Goal: Check status: Check status

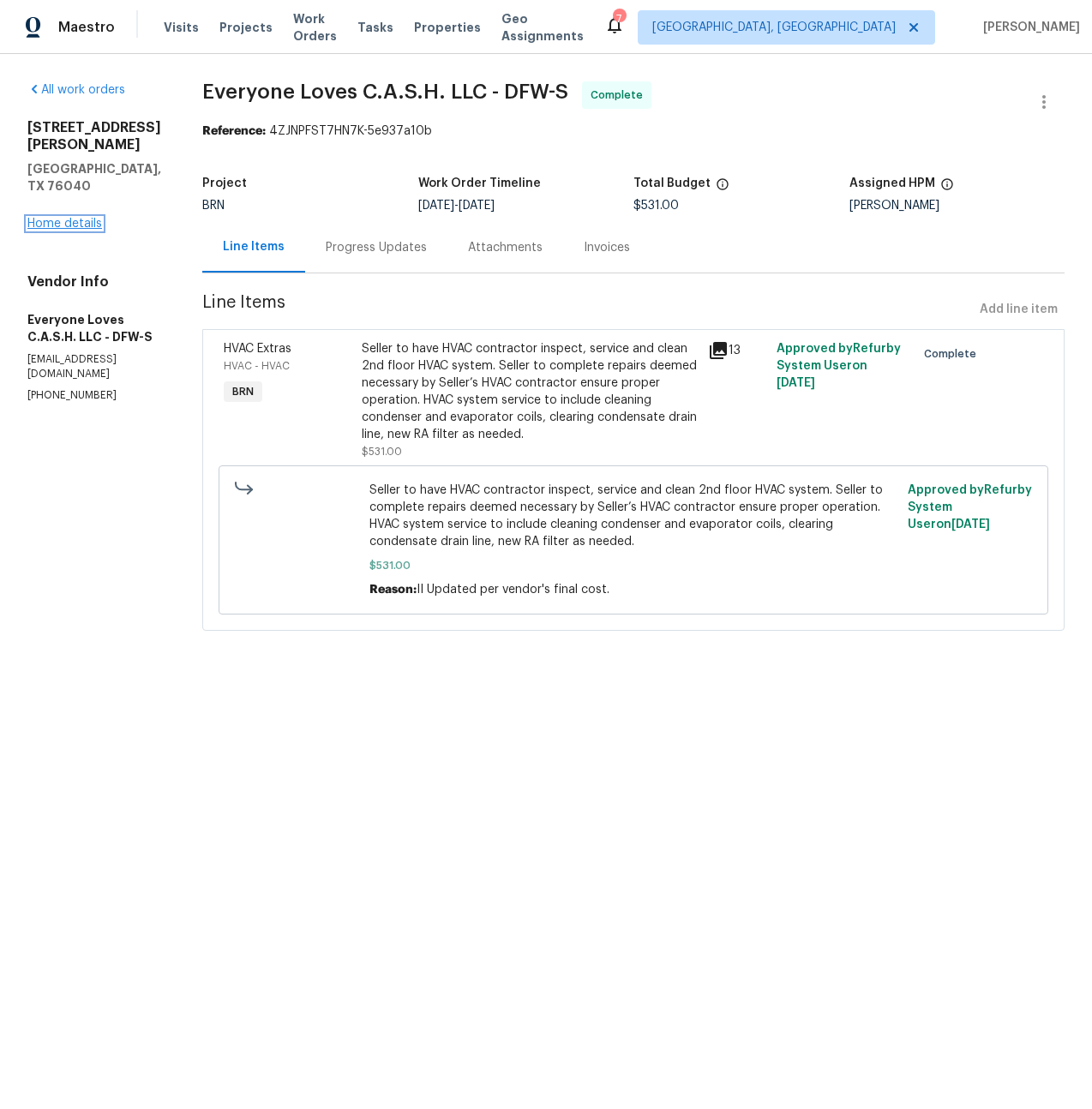
click at [79, 218] on link "Home details" at bounding box center [65, 223] width 75 height 12
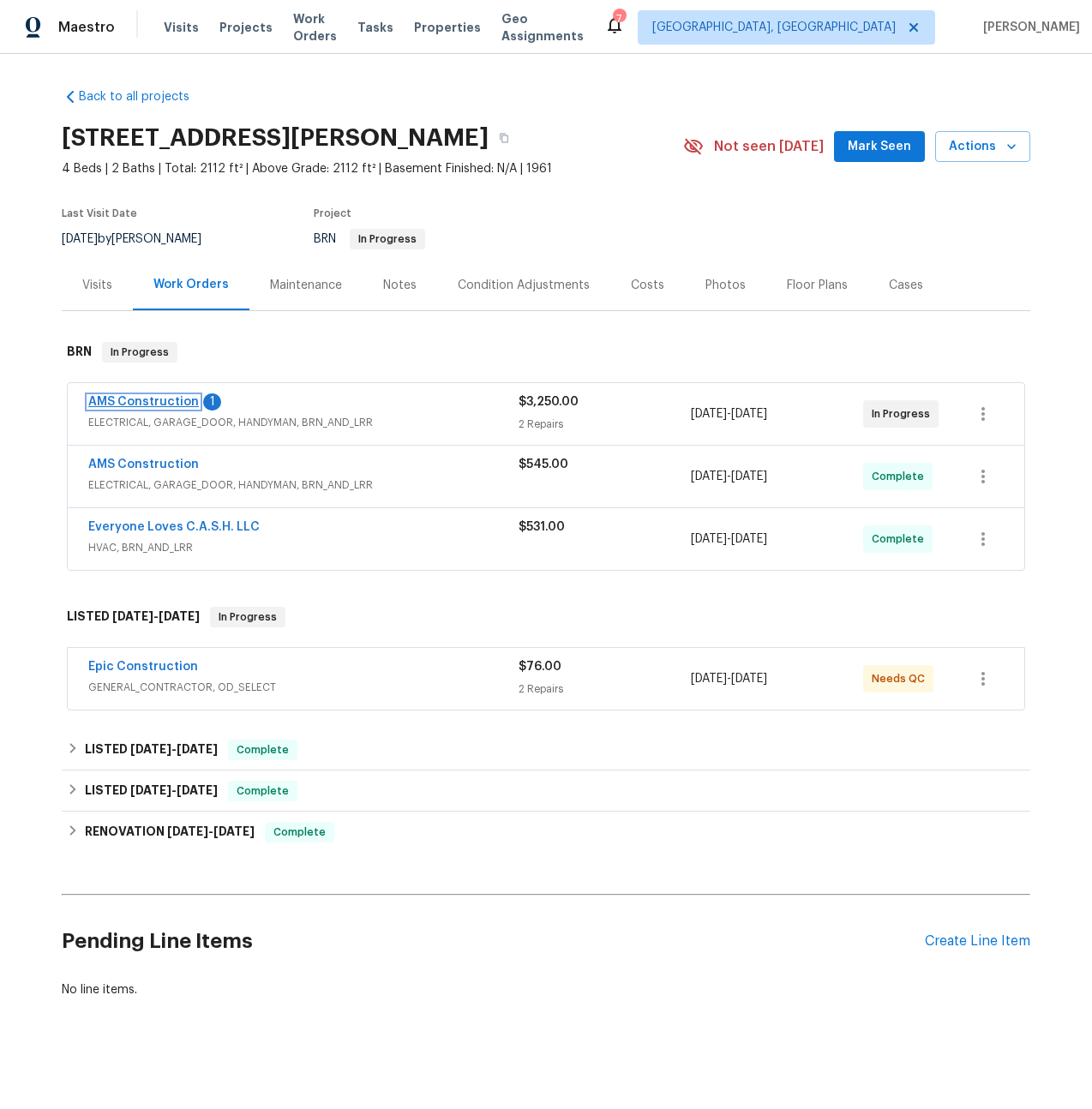
click at [126, 397] on link "AMS Construction" at bounding box center [143, 401] width 110 height 12
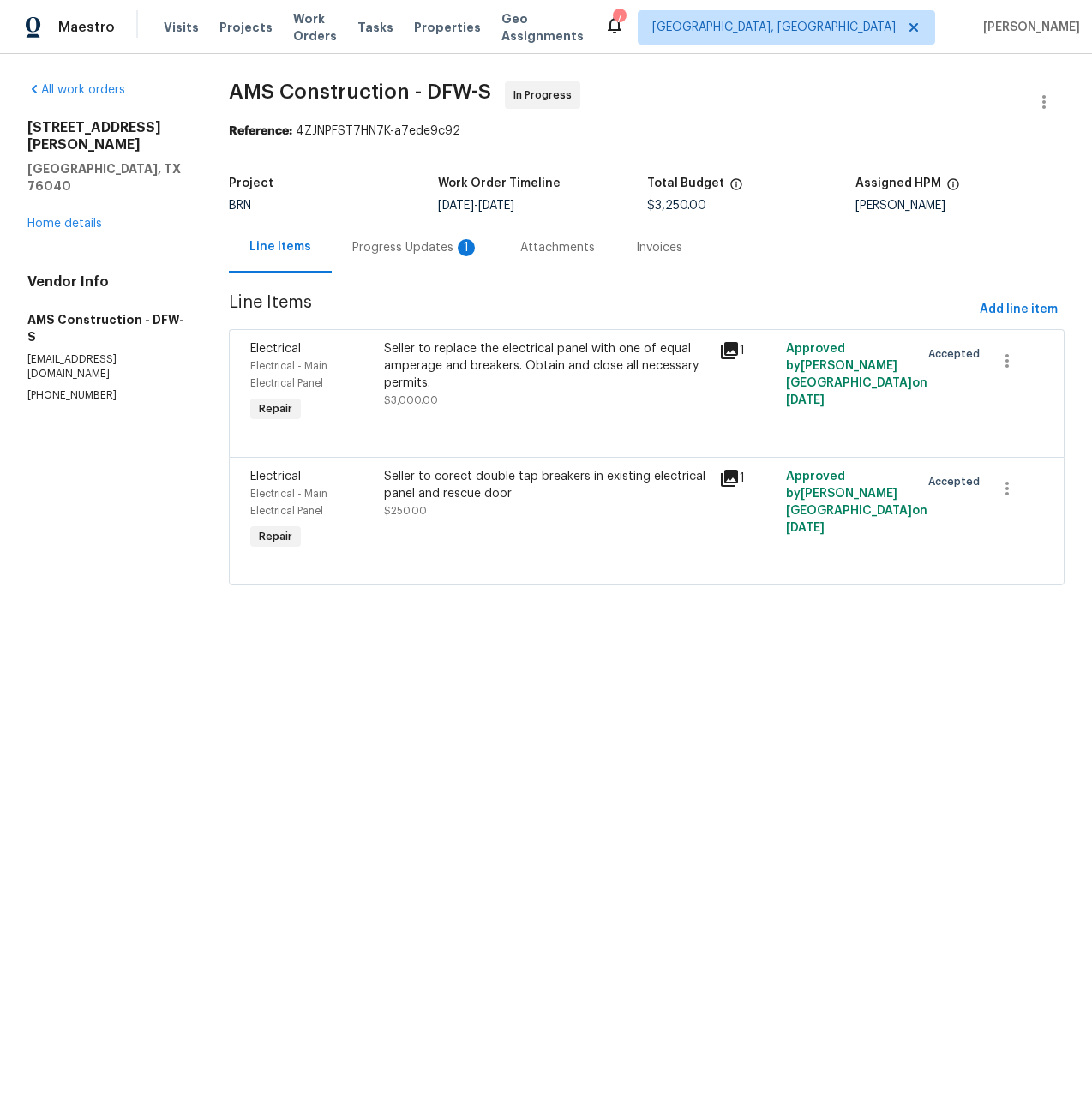
click at [434, 247] on div "Progress Updates 1" at bounding box center [415, 247] width 127 height 17
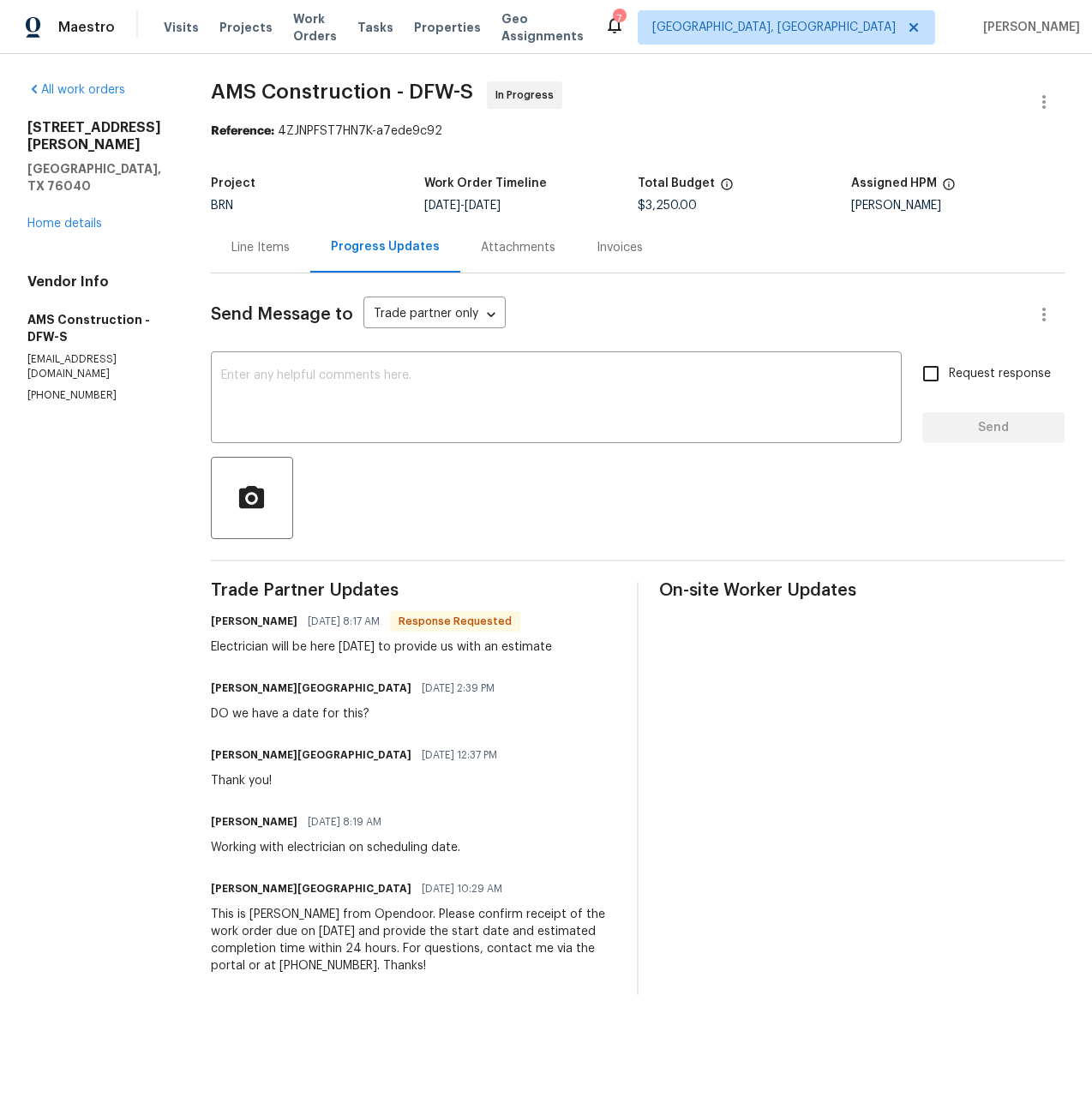
click at [264, 250] on div "Line Items" at bounding box center [261, 247] width 58 height 17
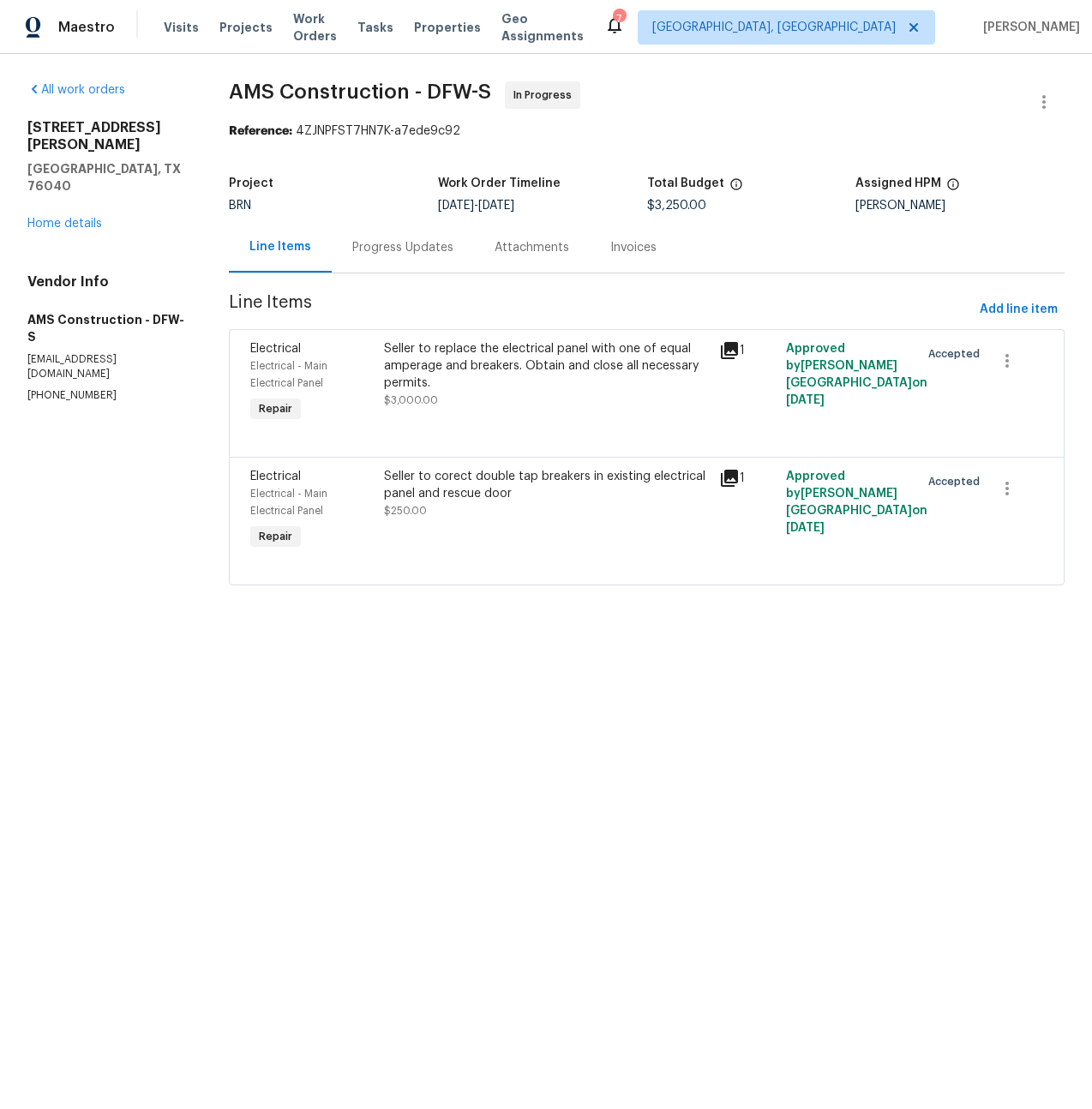
click at [380, 242] on div "Progress Updates" at bounding box center [402, 247] width 101 height 17
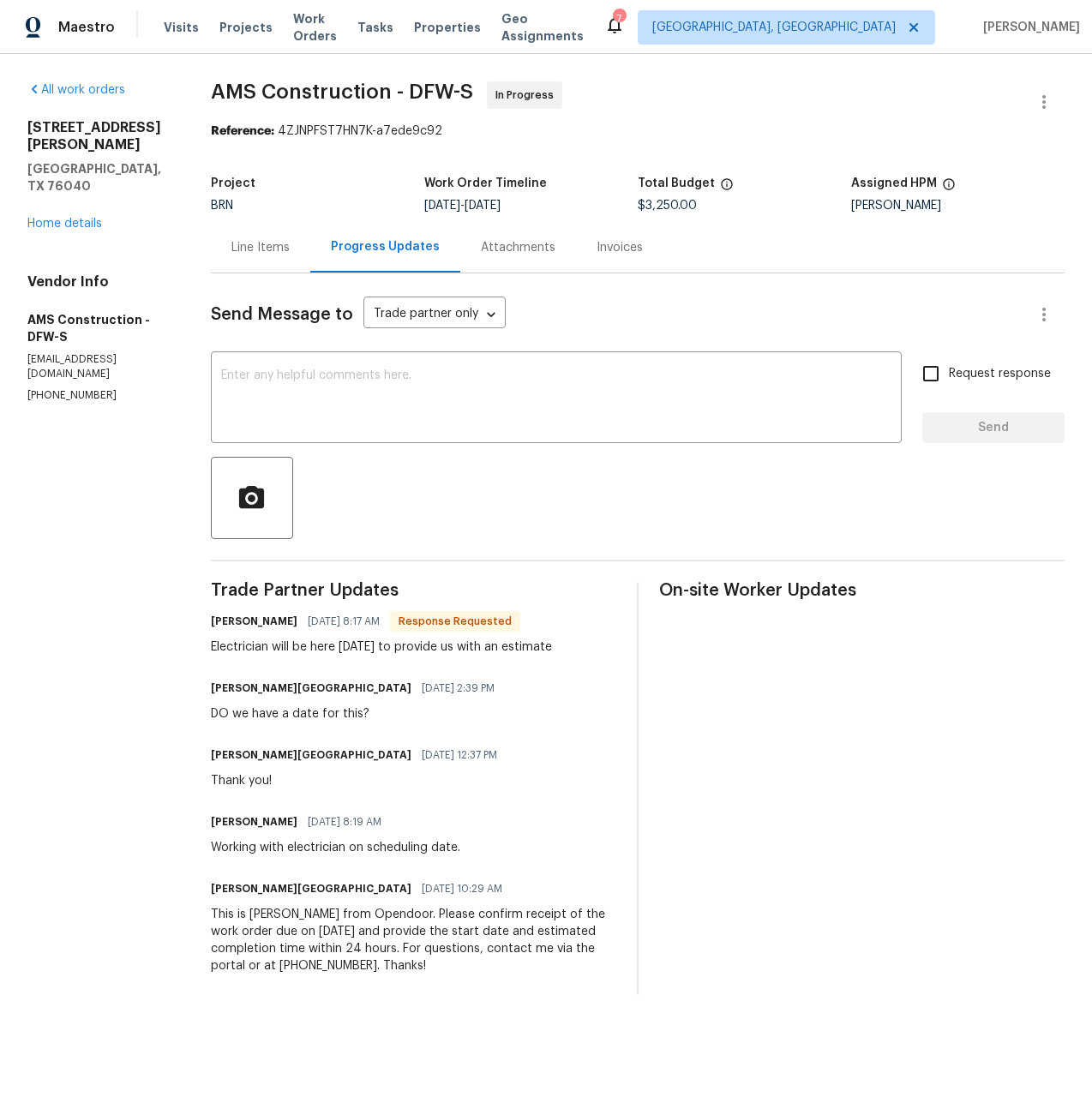
click at [280, 247] on div "Line Items" at bounding box center [261, 247] width 58 height 17
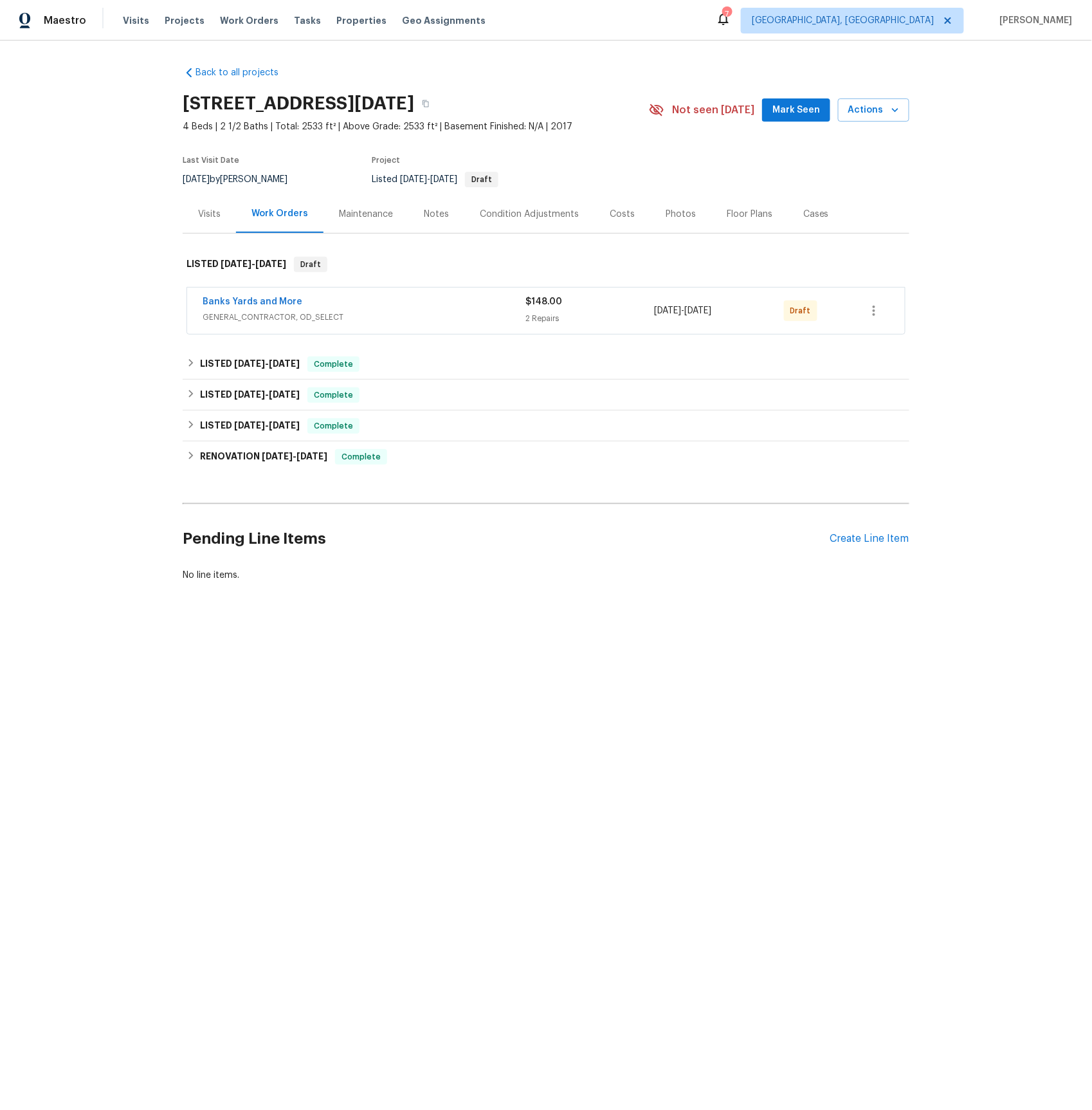
click at [213, 216] on div "Visits" at bounding box center [209, 214] width 23 height 13
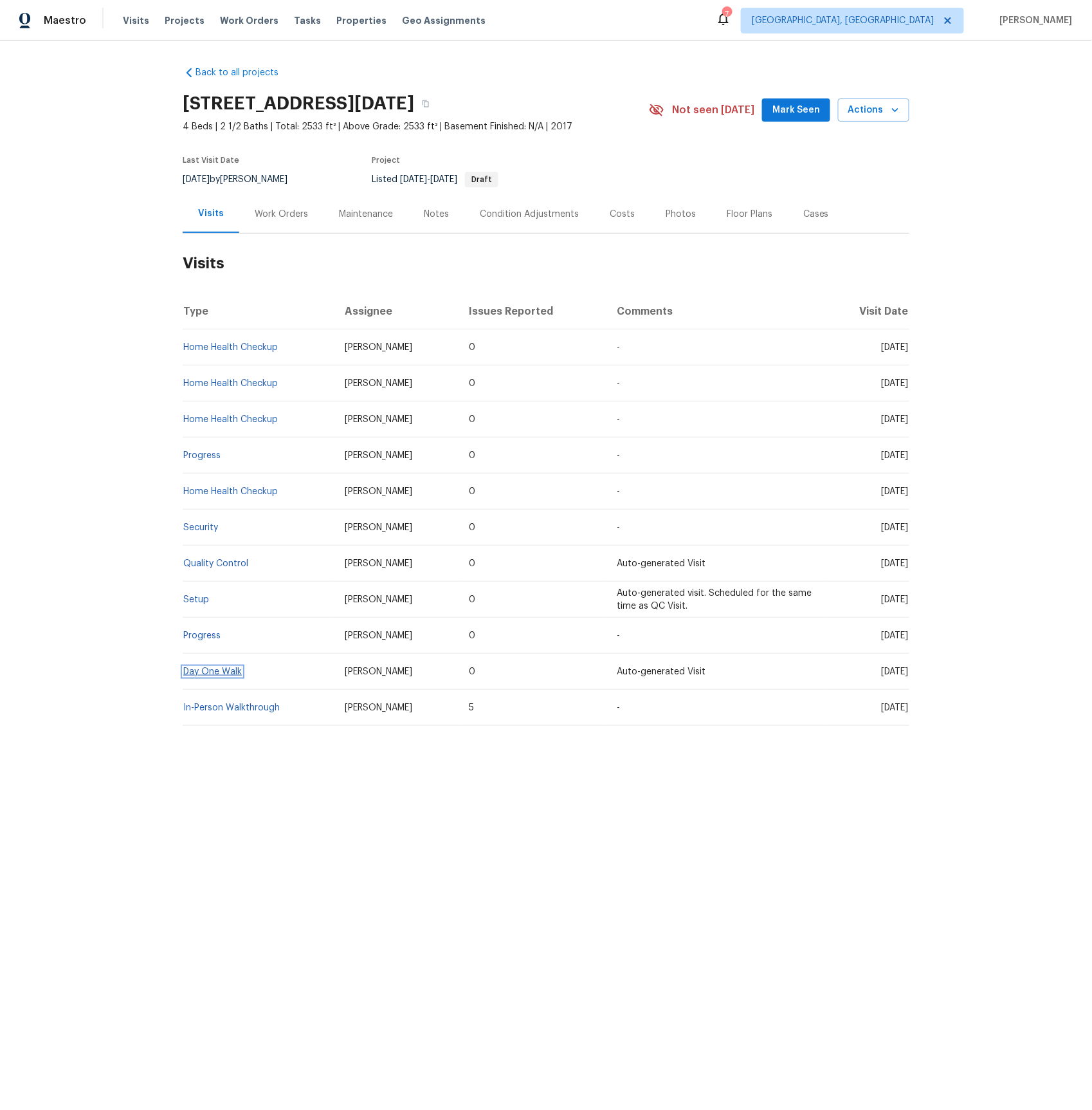
click at [194, 671] on link "Day One Walk" at bounding box center [213, 671] width 59 height 9
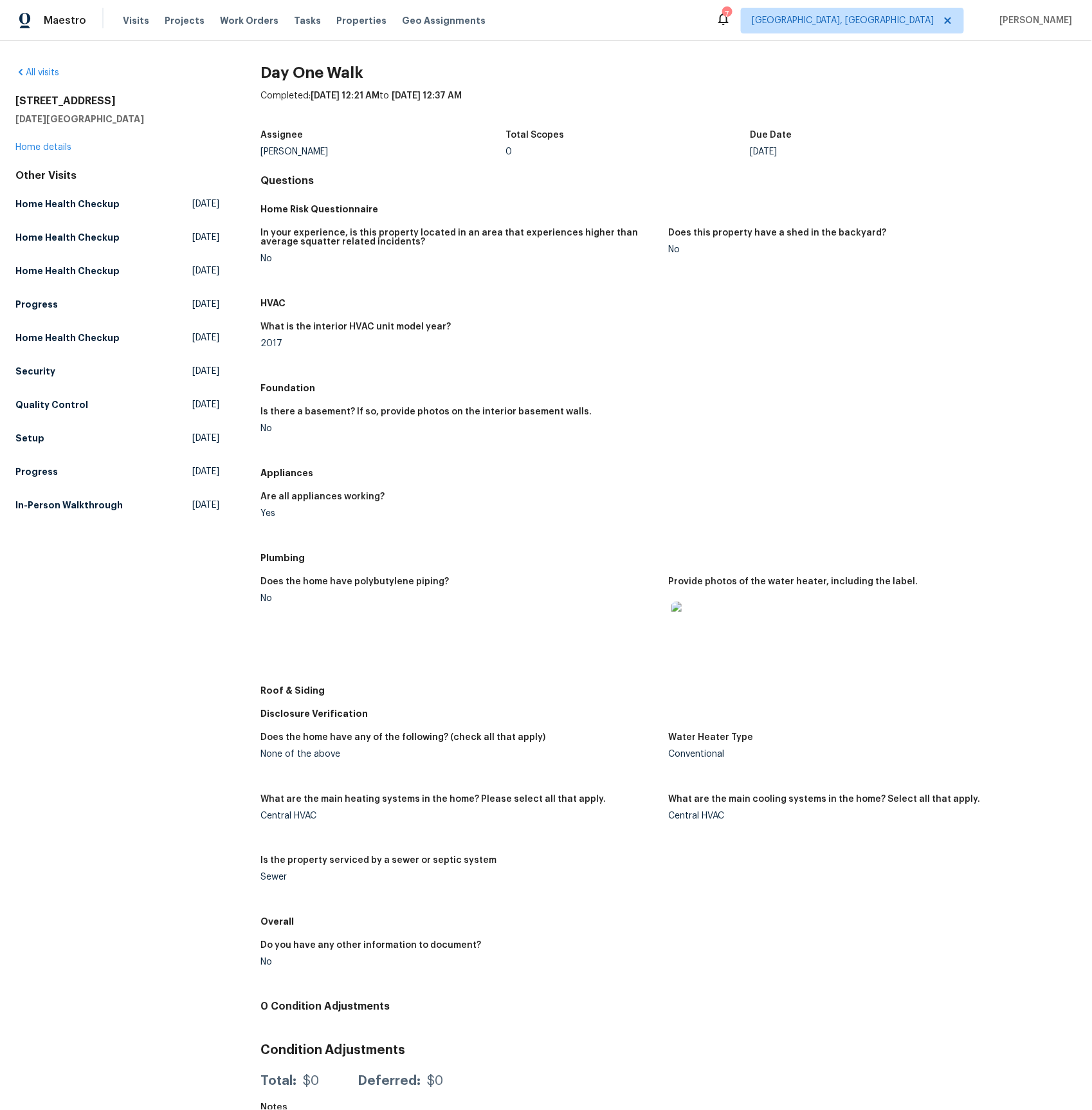
scroll to position [27, 0]
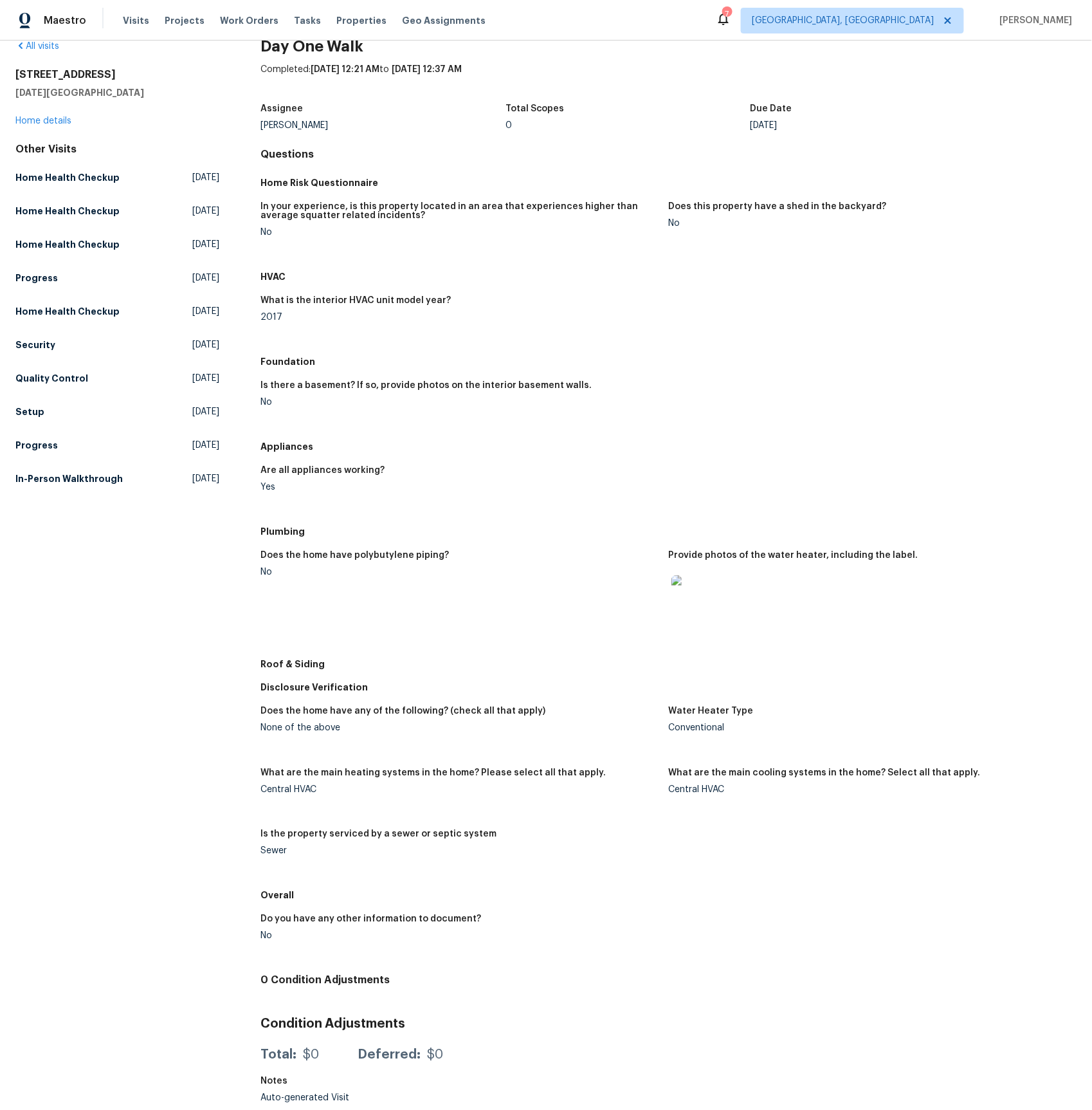
click at [37, 131] on div "All visits [STREET_ADDRESS][DATE] Home details Other Visits Home Health Checkup…" at bounding box center [118, 265] width 204 height 451
click at [40, 125] on link "Home details" at bounding box center [44, 121] width 56 height 9
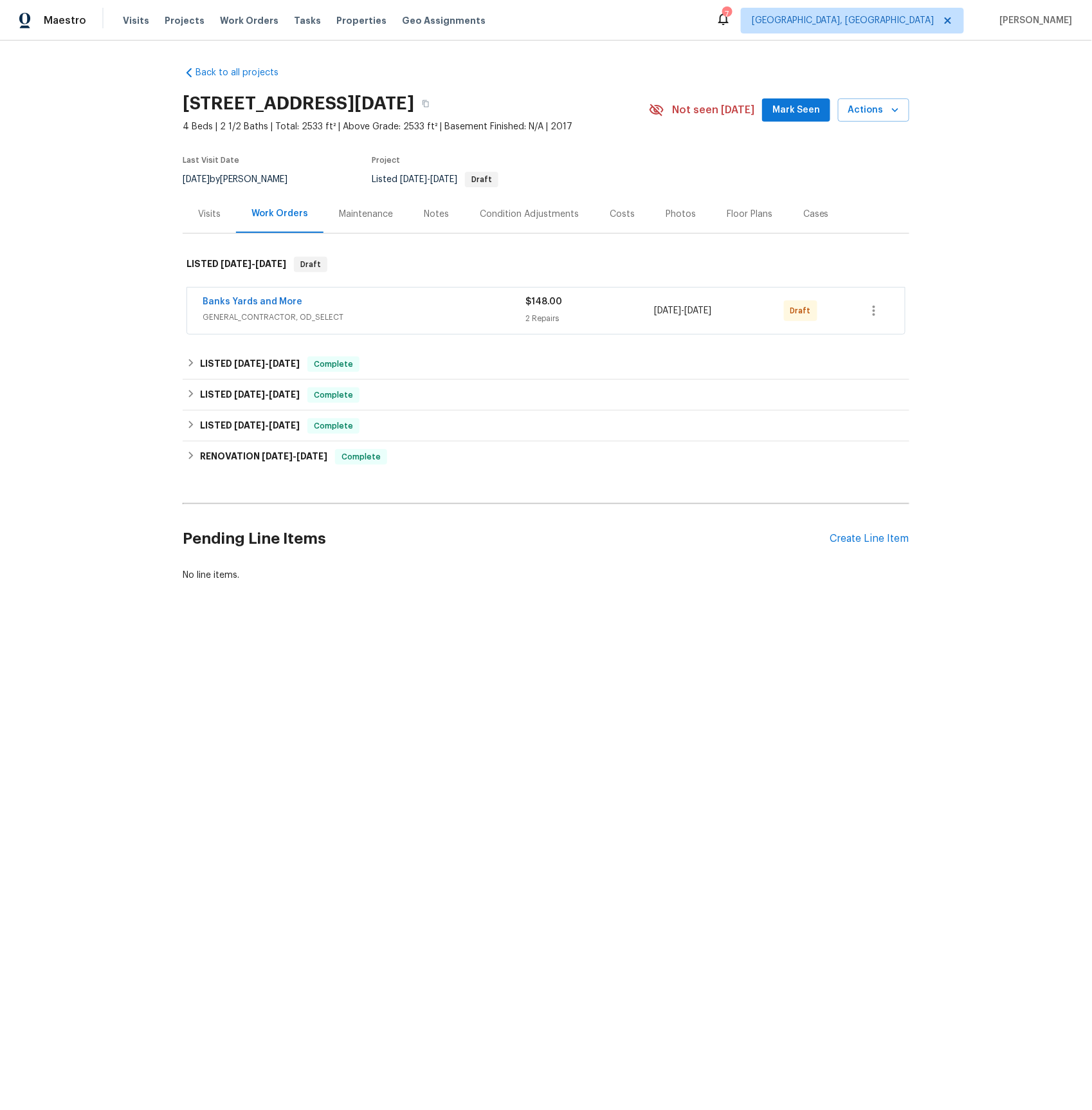
click at [216, 218] on div "Visits" at bounding box center [209, 214] width 23 height 13
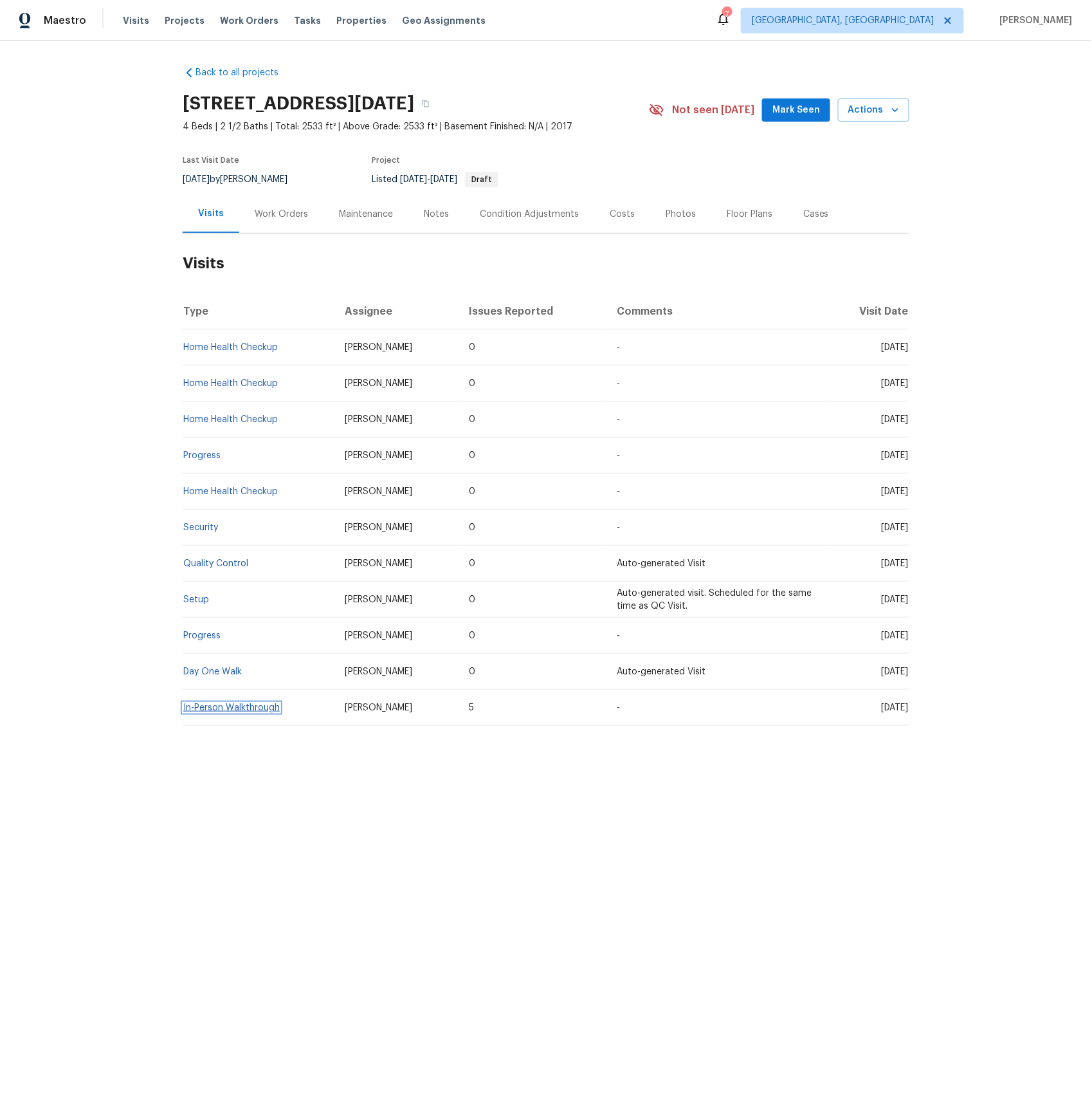
click at [203, 709] on link "In-Person Walkthrough" at bounding box center [231, 707] width 97 height 9
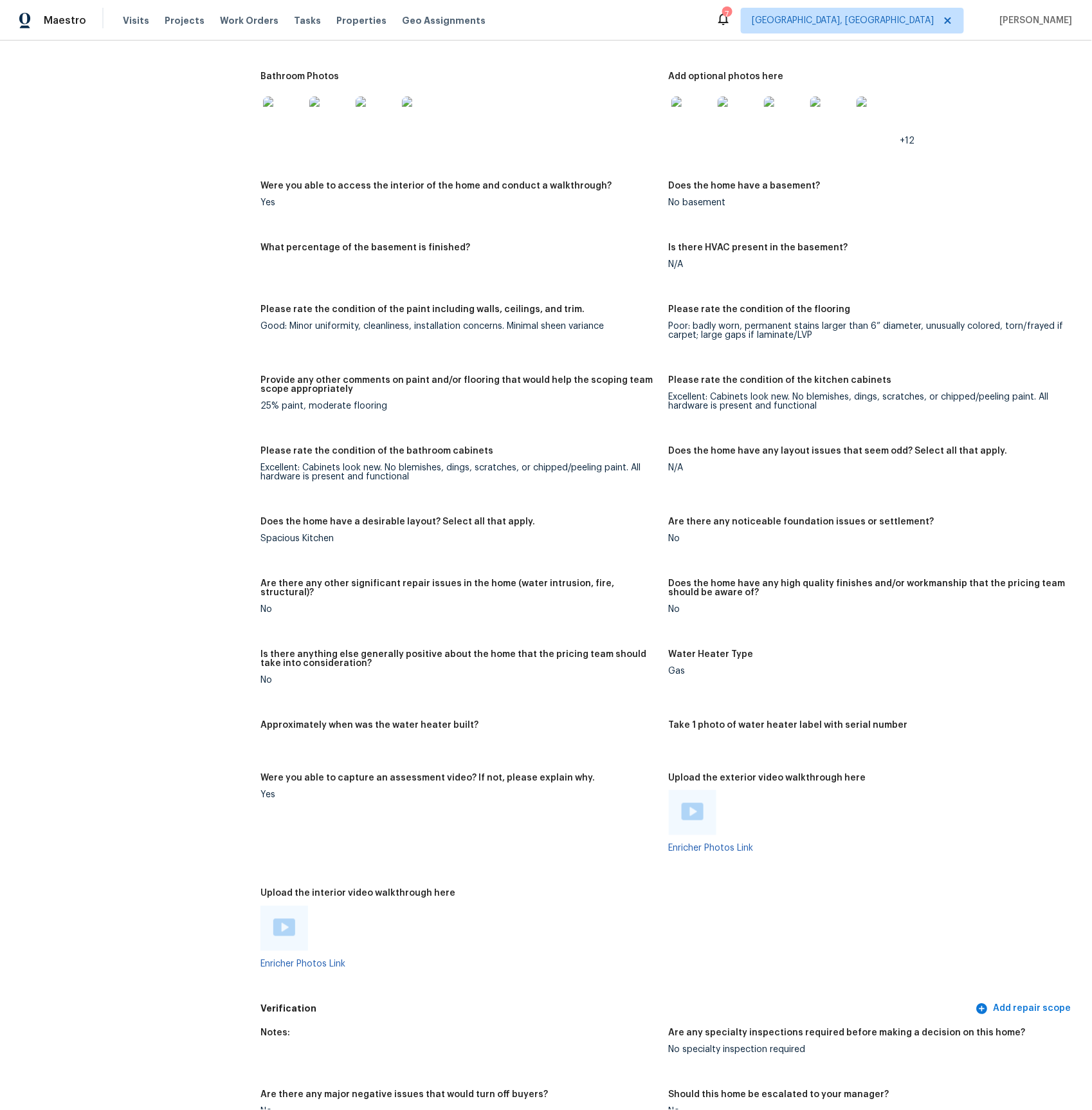
scroll to position [1471, 0]
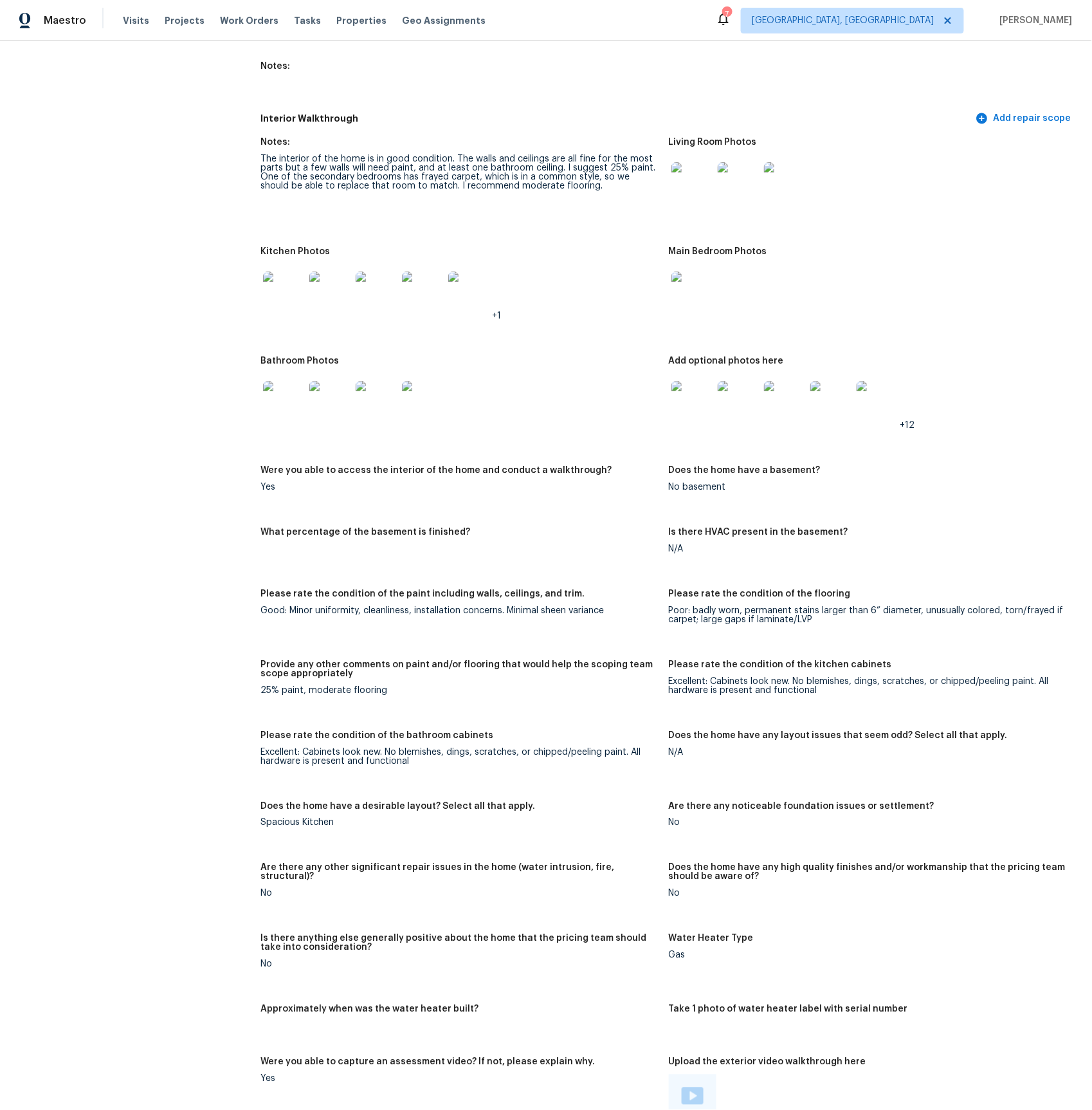
click at [689, 407] on img at bounding box center [692, 401] width 41 height 41
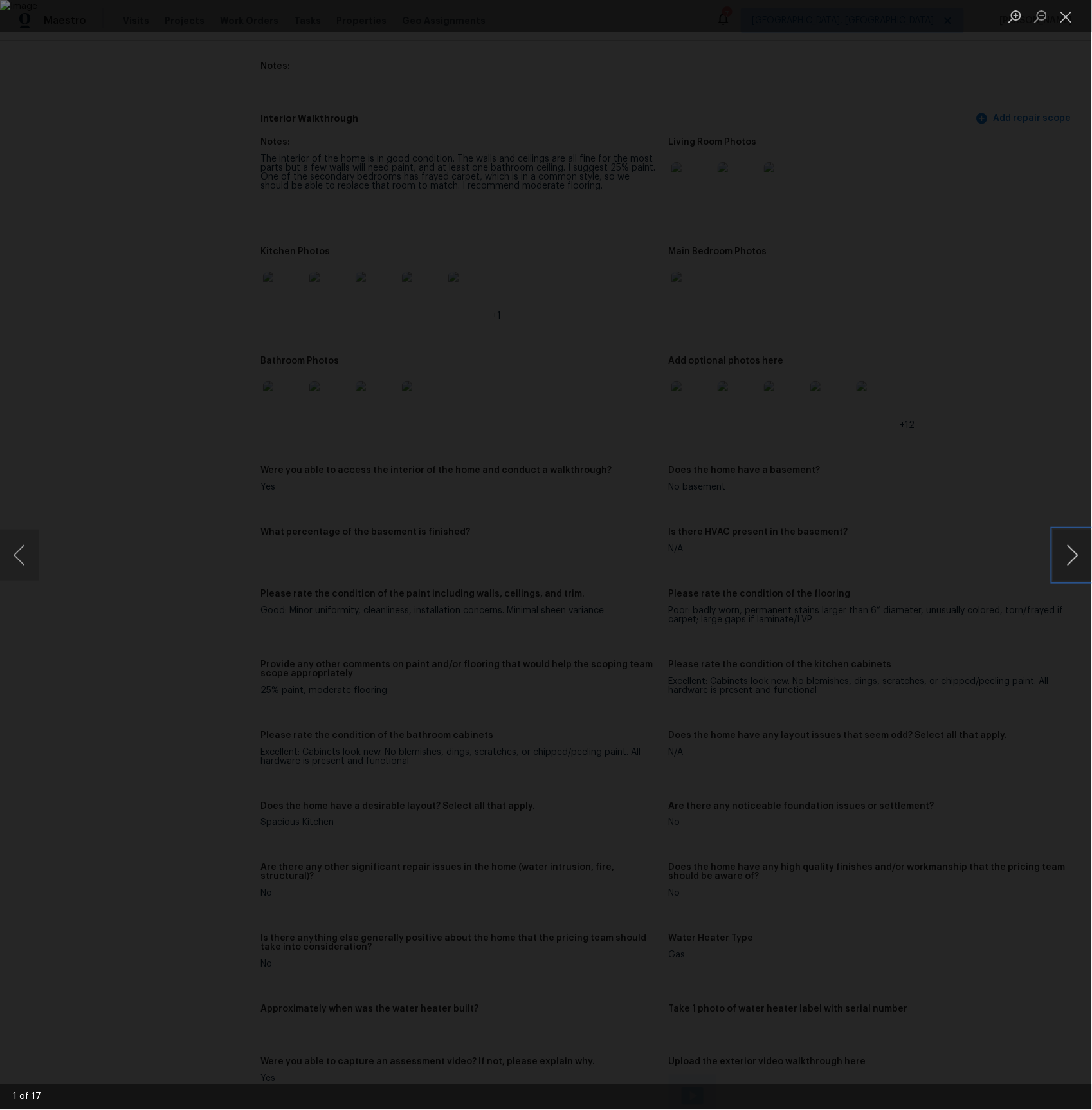
click at [1071, 562] on button "Next image" at bounding box center [1073, 555] width 38 height 51
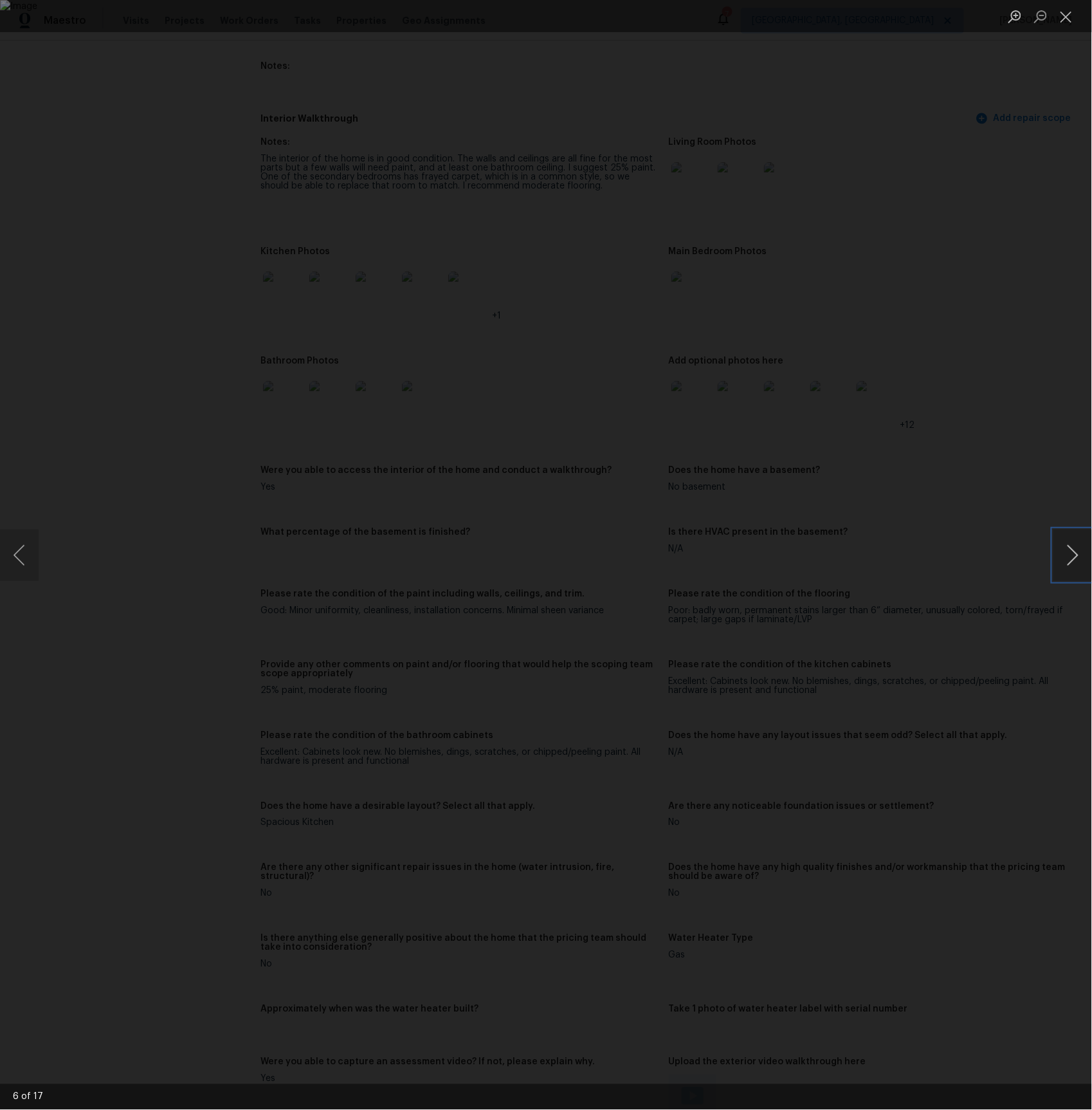
click at [1071, 562] on button "Next image" at bounding box center [1073, 555] width 38 height 51
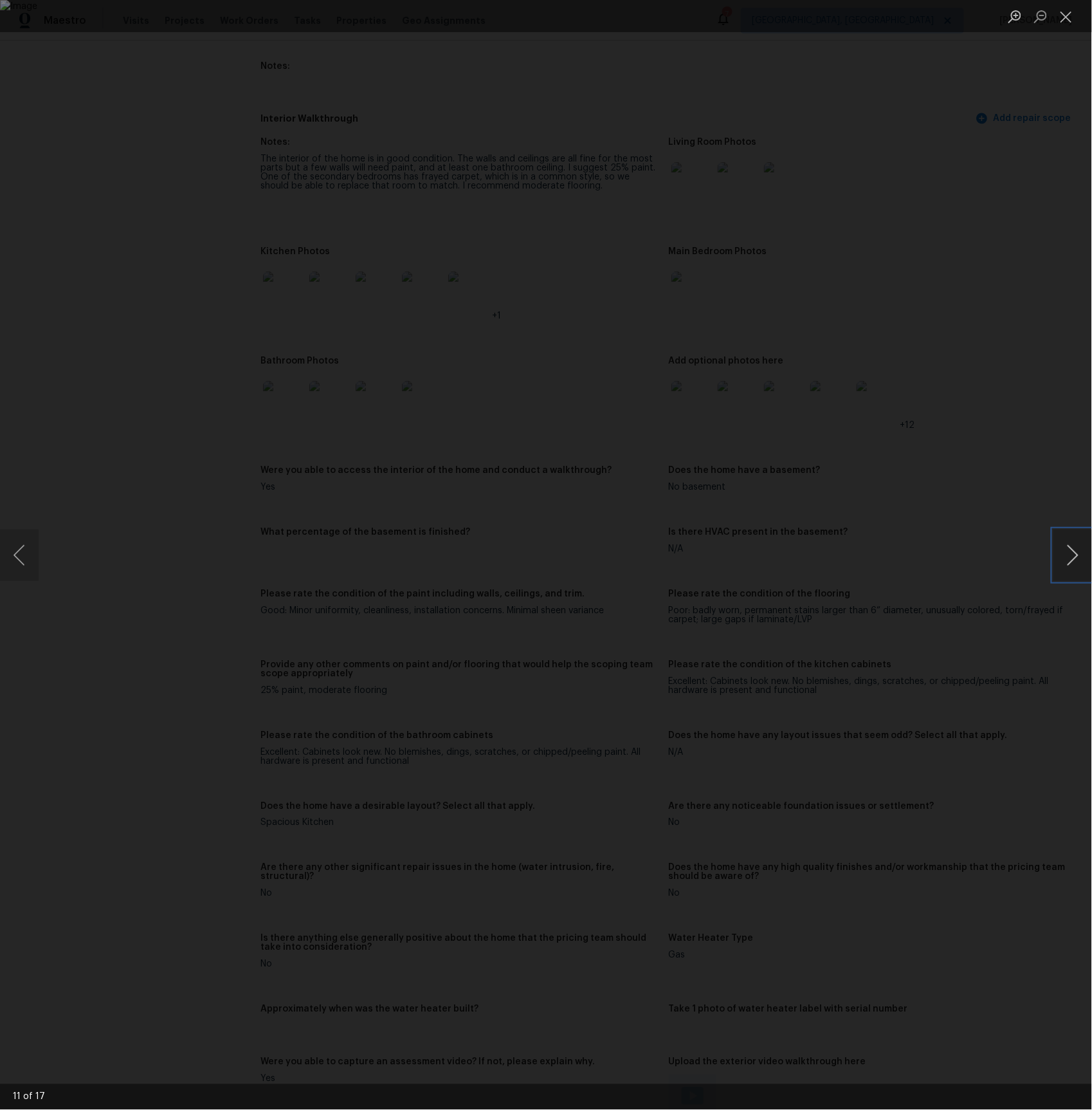
click at [1071, 562] on button "Next image" at bounding box center [1073, 555] width 38 height 51
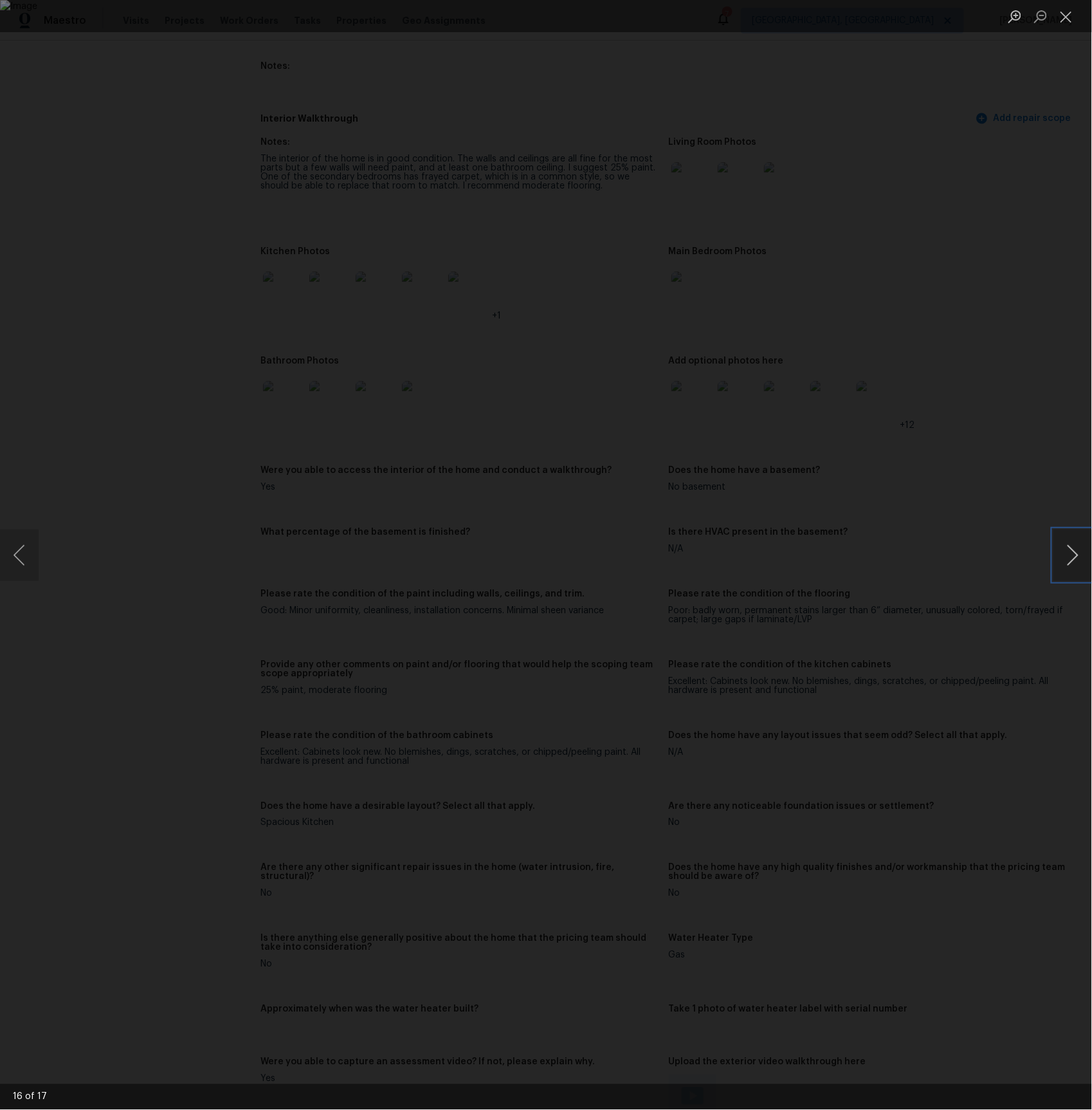
click at [1071, 562] on button "Next image" at bounding box center [1073, 555] width 38 height 51
click at [98, 145] on div "Lightbox" at bounding box center [546, 555] width 1092 height 1110
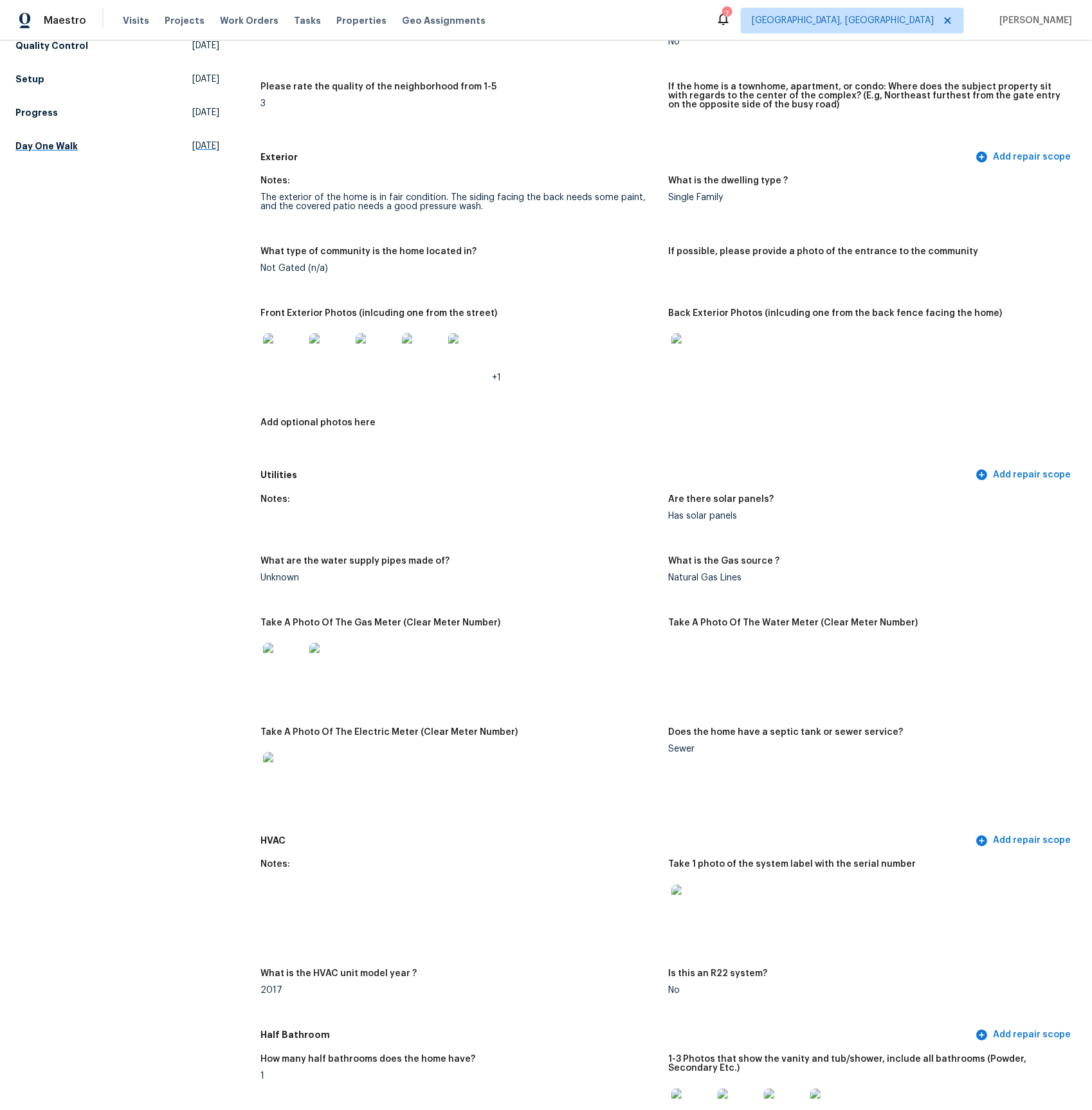
scroll to position [0, 0]
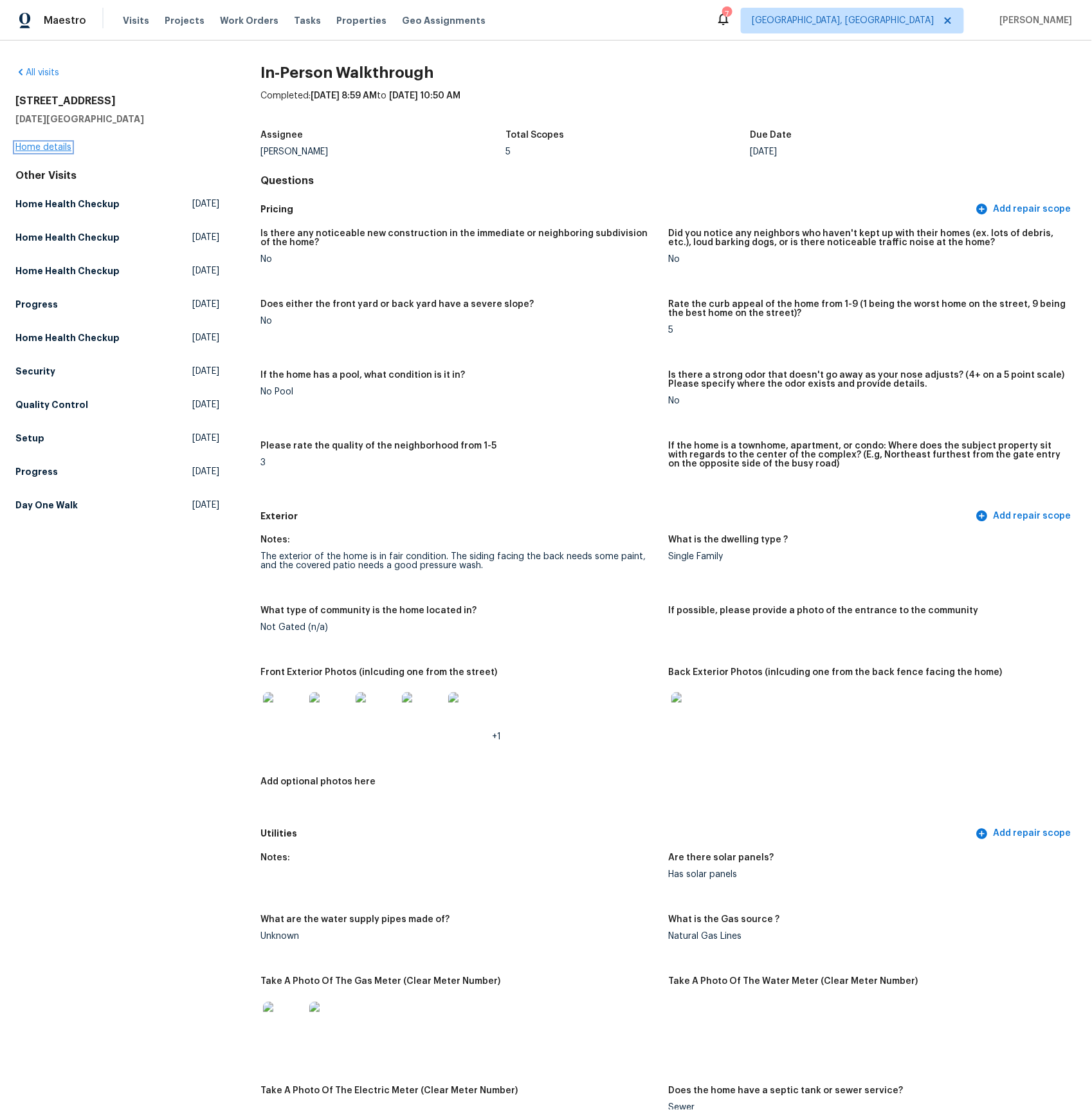
click at [54, 151] on link "Home details" at bounding box center [44, 147] width 56 height 9
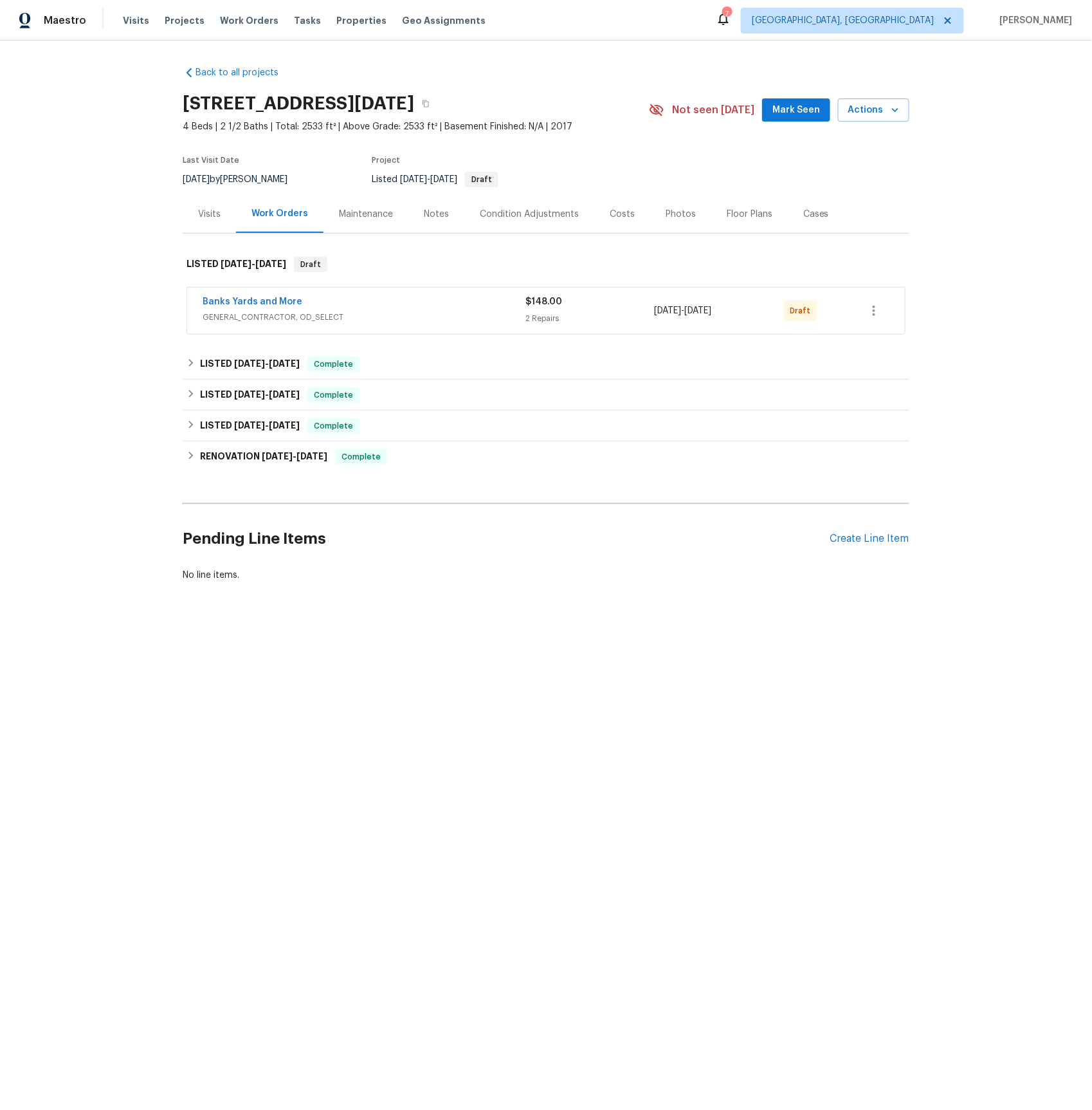
click at [214, 220] on div "Visits" at bounding box center [209, 214] width 53 height 38
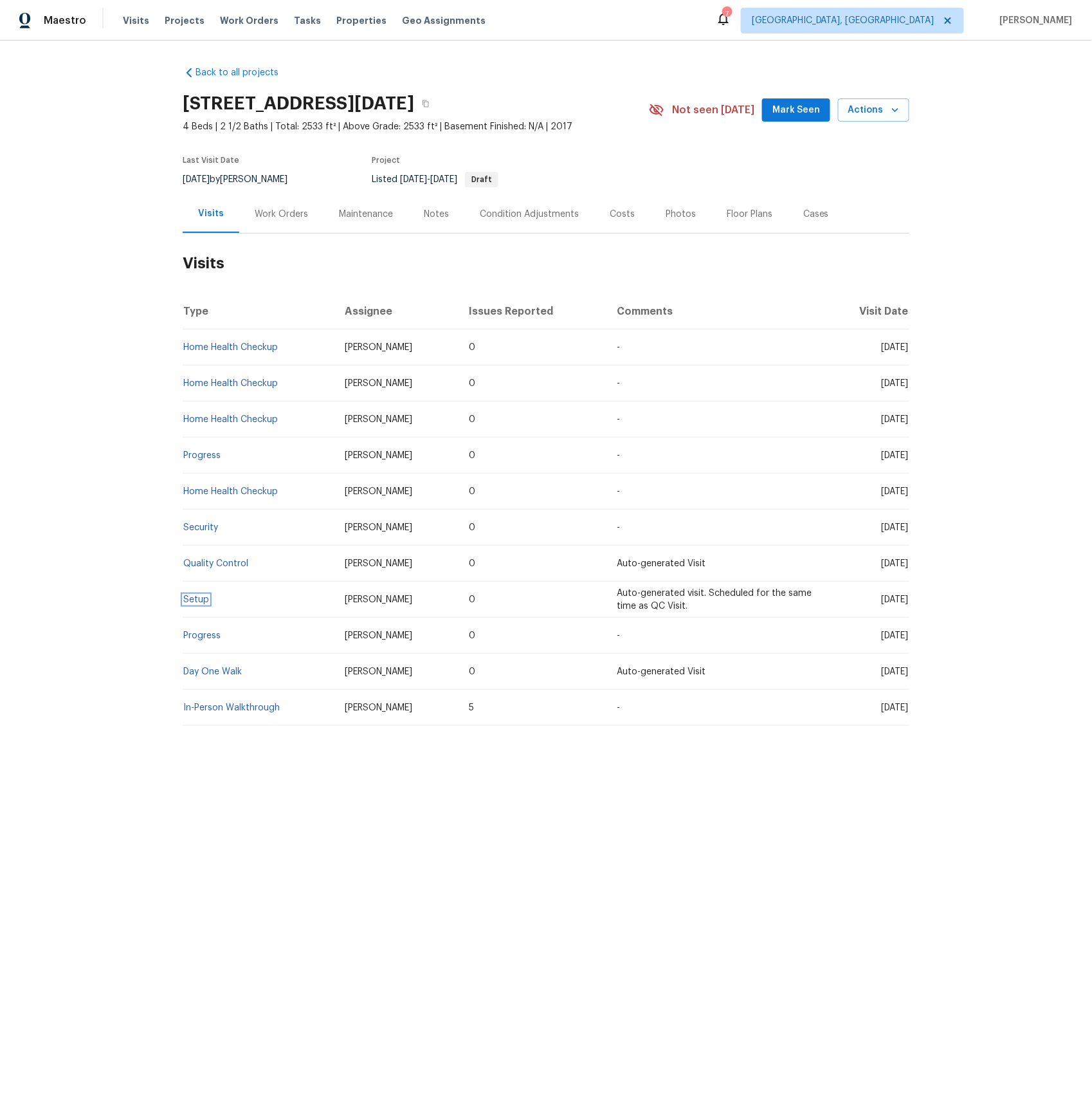
drag, startPoint x: 191, startPoint y: 601, endPoint x: 198, endPoint y: 598, distance: 7.6
click at [191, 601] on link "Setup" at bounding box center [196, 599] width 26 height 9
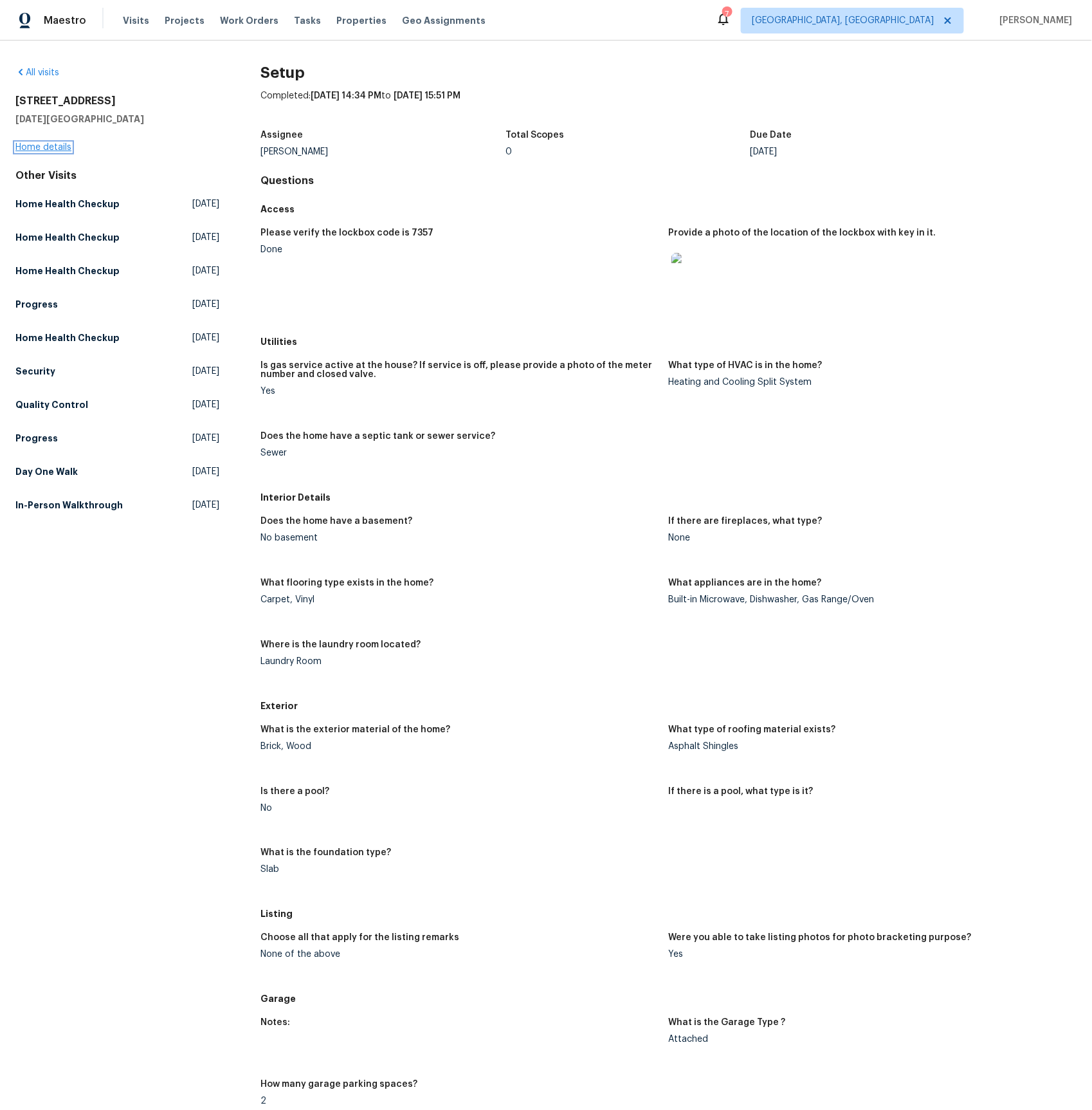
click at [42, 152] on link "Home details" at bounding box center [44, 147] width 56 height 9
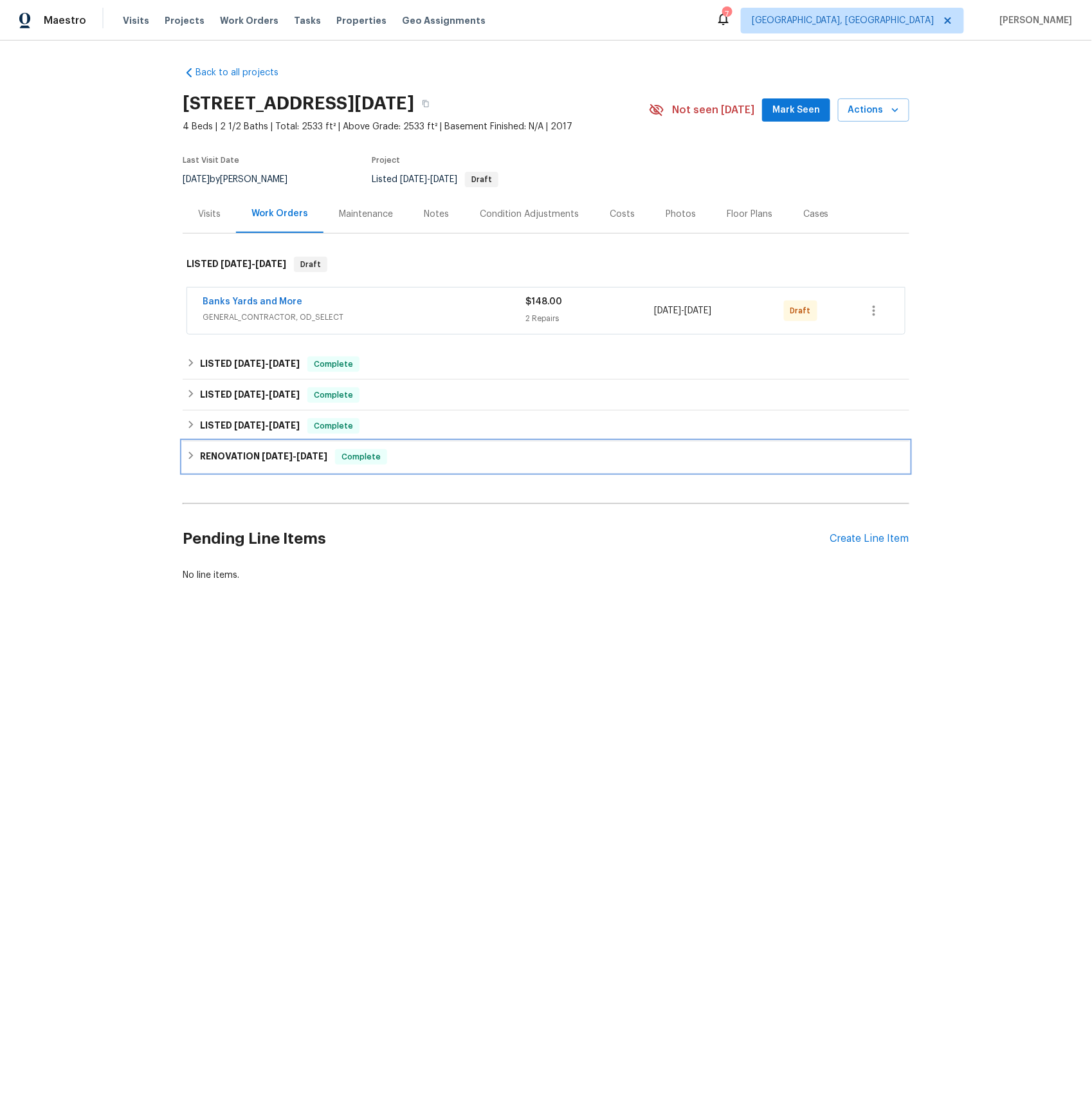
click at [275, 459] on span "[DATE]" at bounding box center [277, 456] width 31 height 9
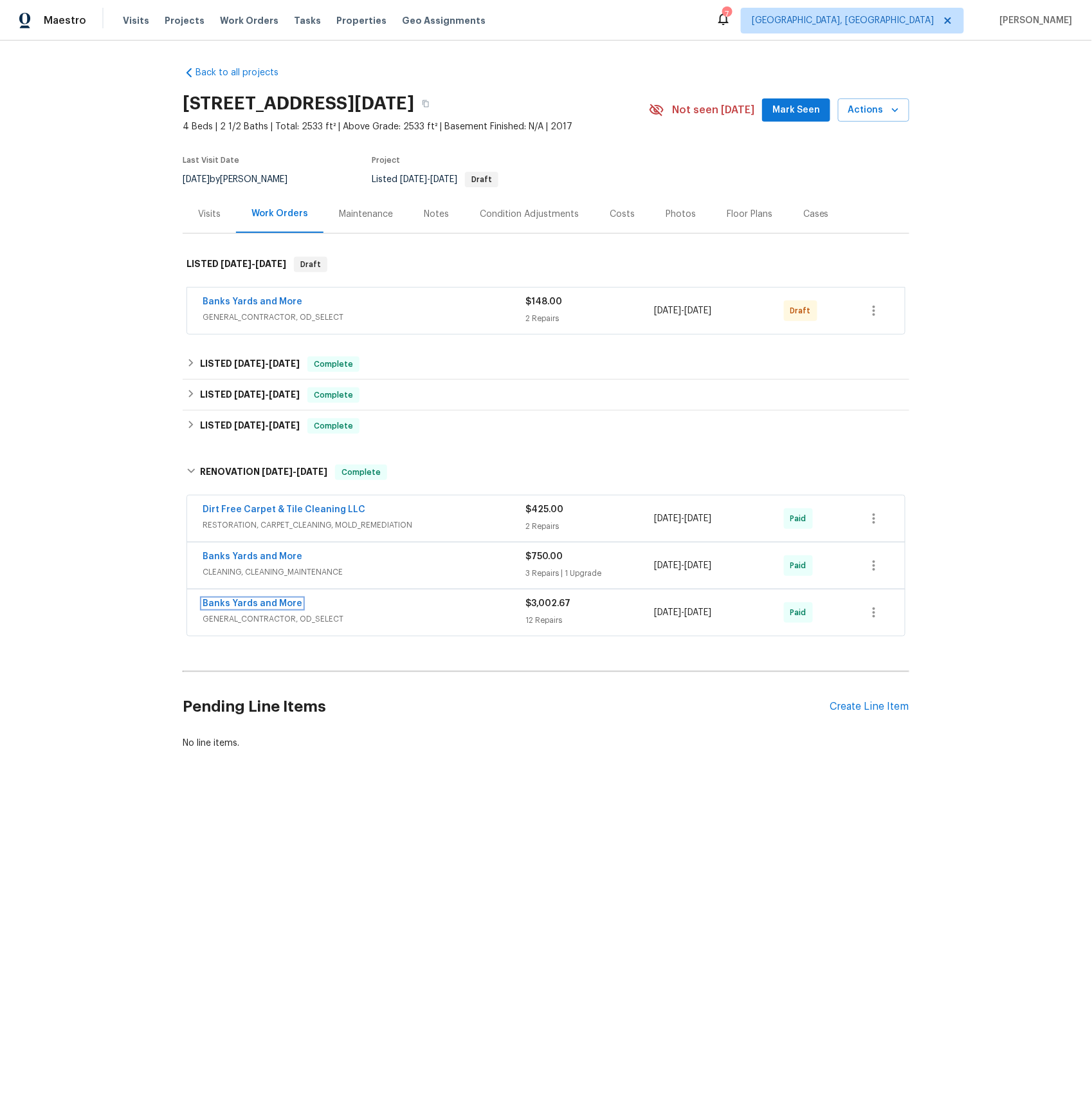
click at [259, 603] on link "Banks Yards and More" at bounding box center [253, 603] width 100 height 9
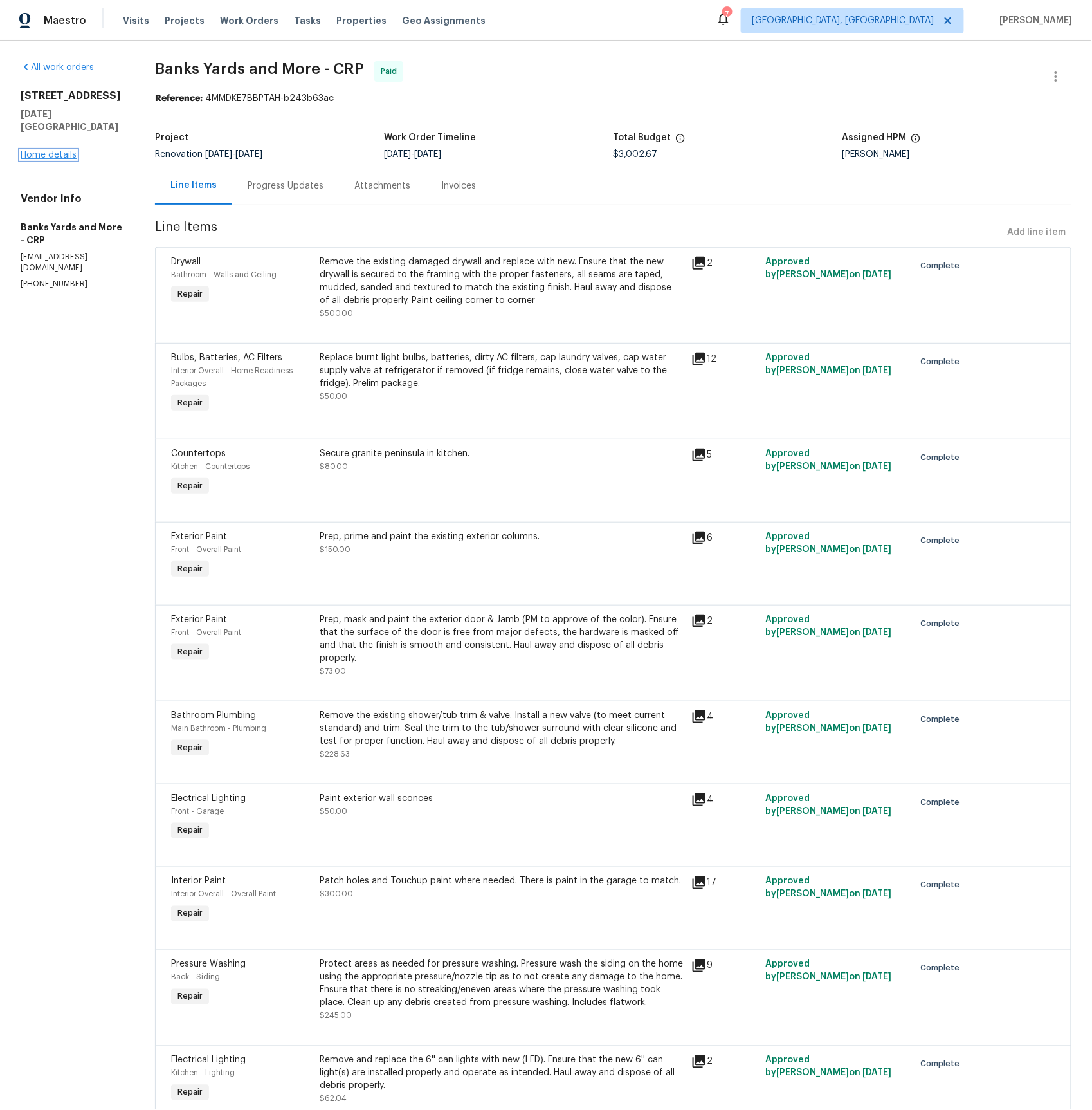
click at [59, 155] on link "Home details" at bounding box center [49, 155] width 56 height 9
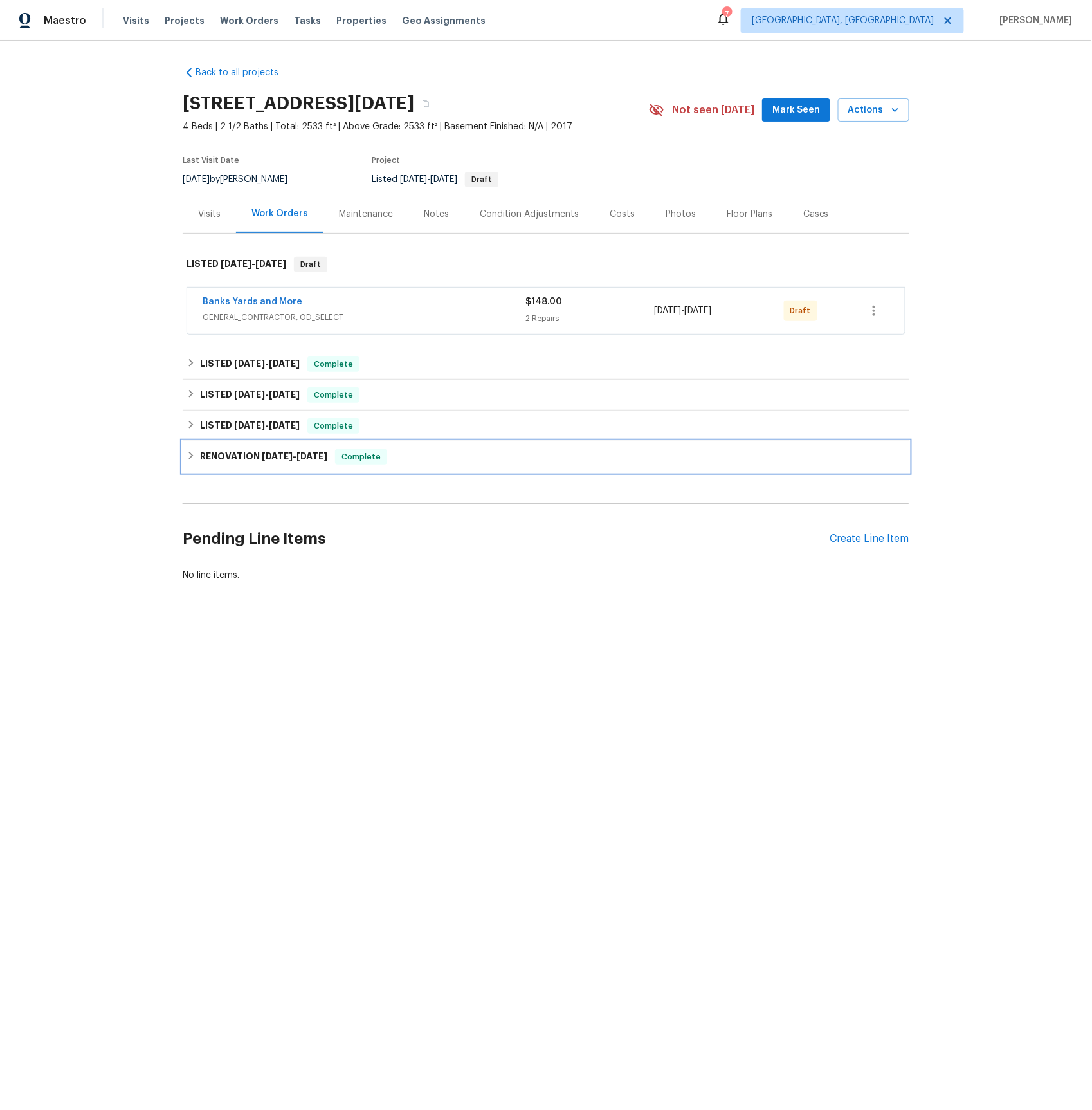
drag, startPoint x: 285, startPoint y: 453, endPoint x: 290, endPoint y: 472, distance: 19.6
click at [285, 453] on span "[DATE]" at bounding box center [277, 456] width 31 height 9
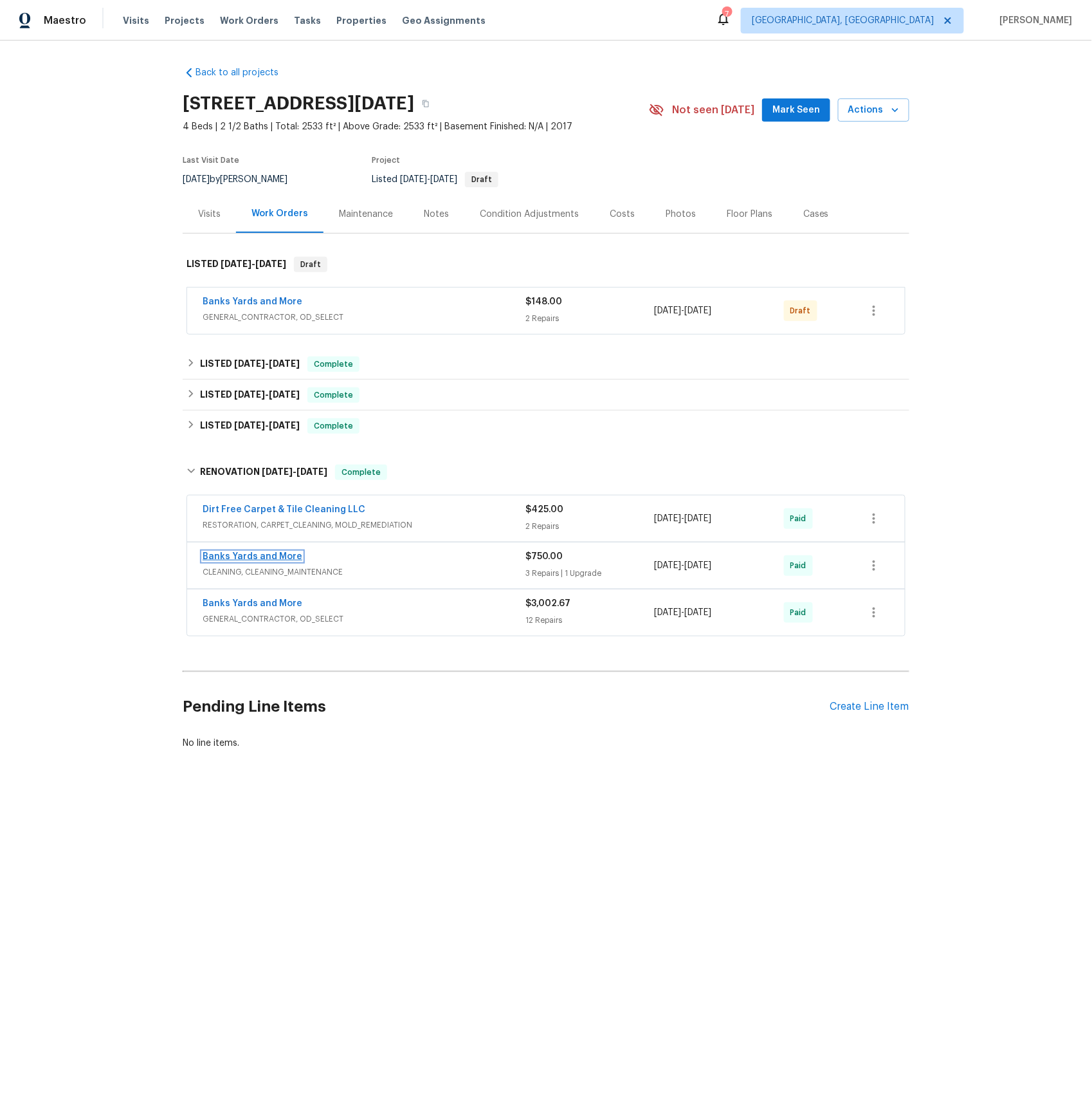
click at [240, 560] on link "Banks Yards and More" at bounding box center [253, 556] width 100 height 9
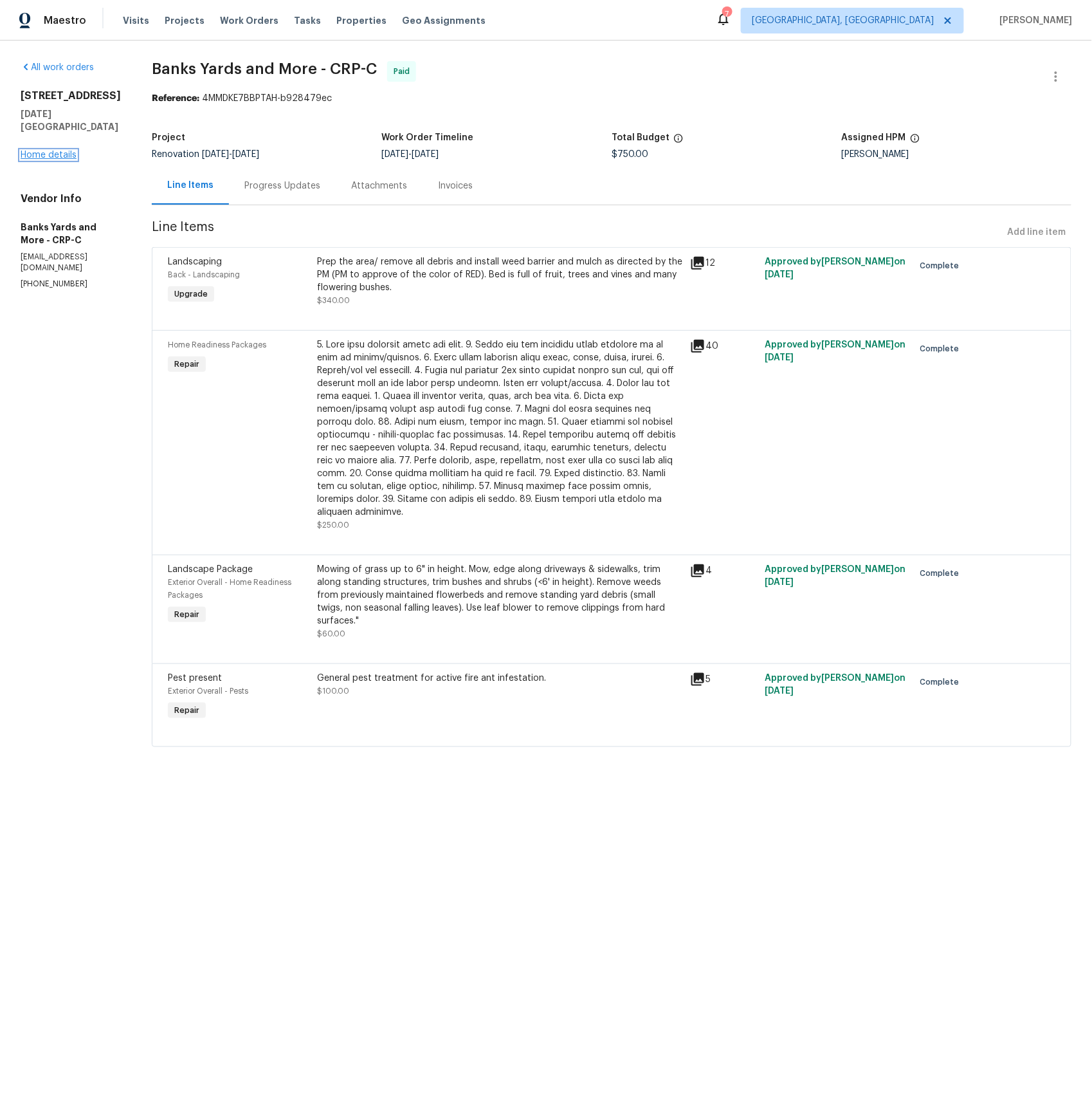
click at [27, 155] on link "Home details" at bounding box center [49, 155] width 56 height 9
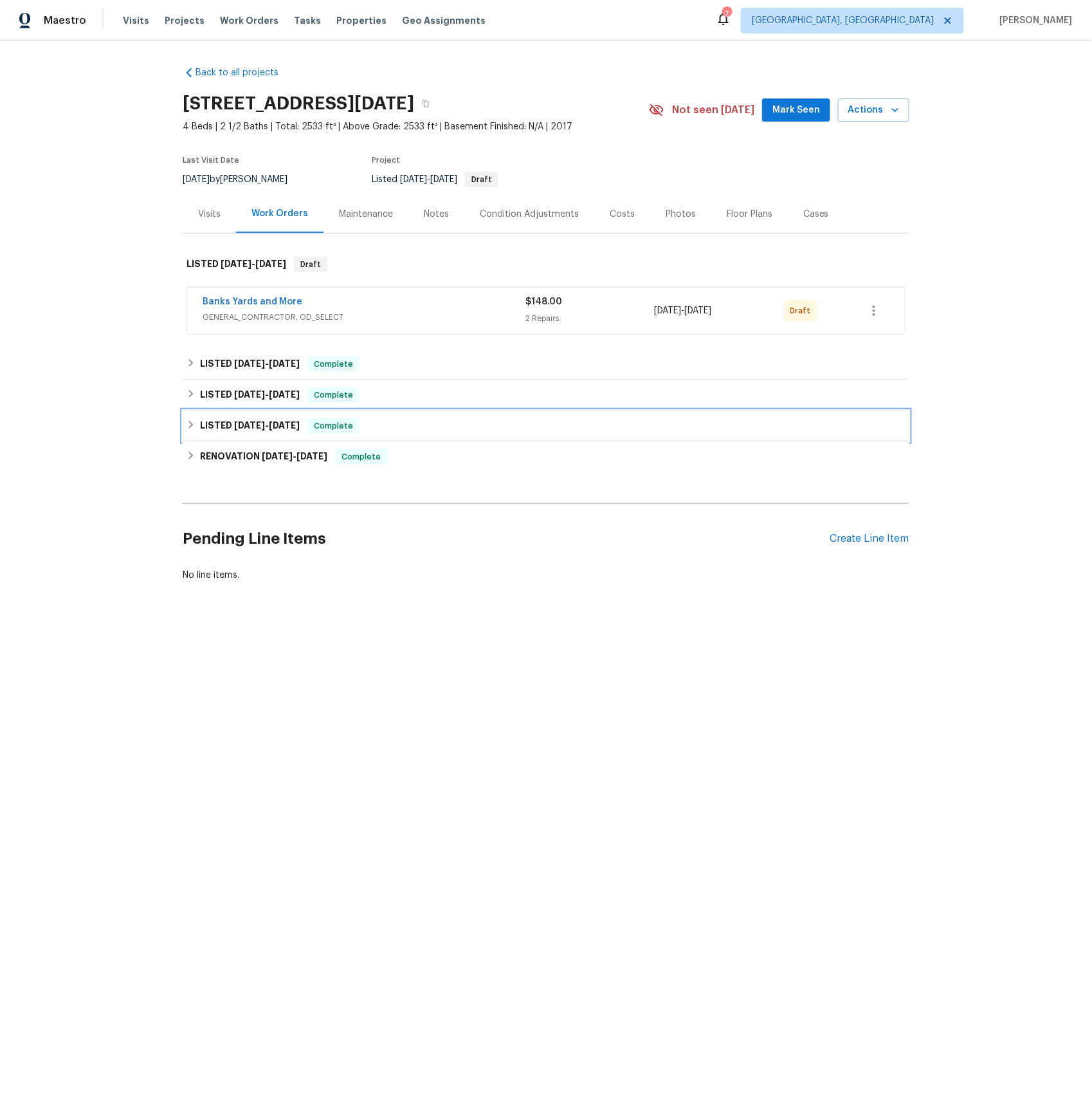
click at [260, 427] on span "[DATE]" at bounding box center [249, 425] width 31 height 9
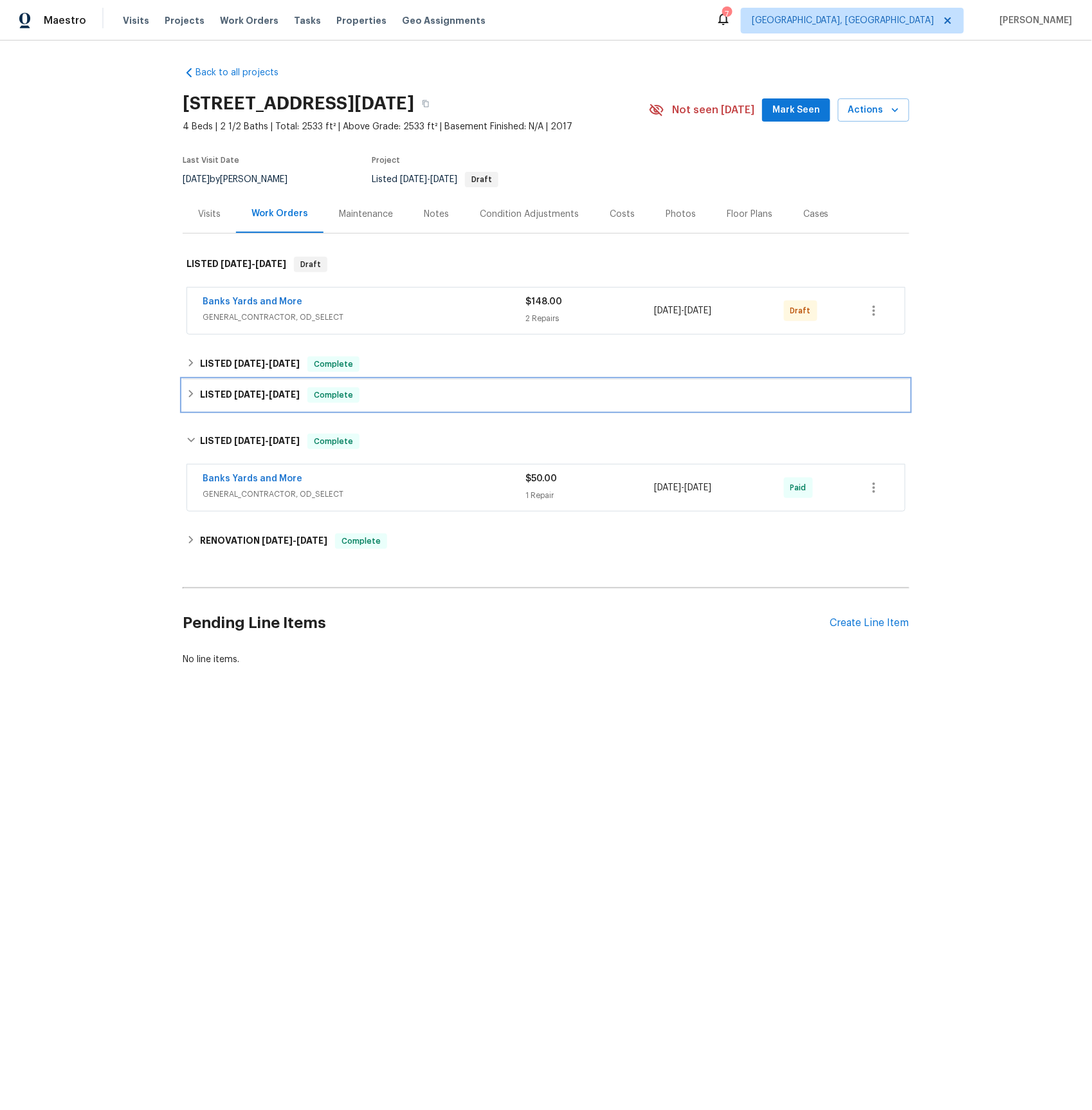
click at [248, 392] on span "[DATE]" at bounding box center [249, 394] width 31 height 9
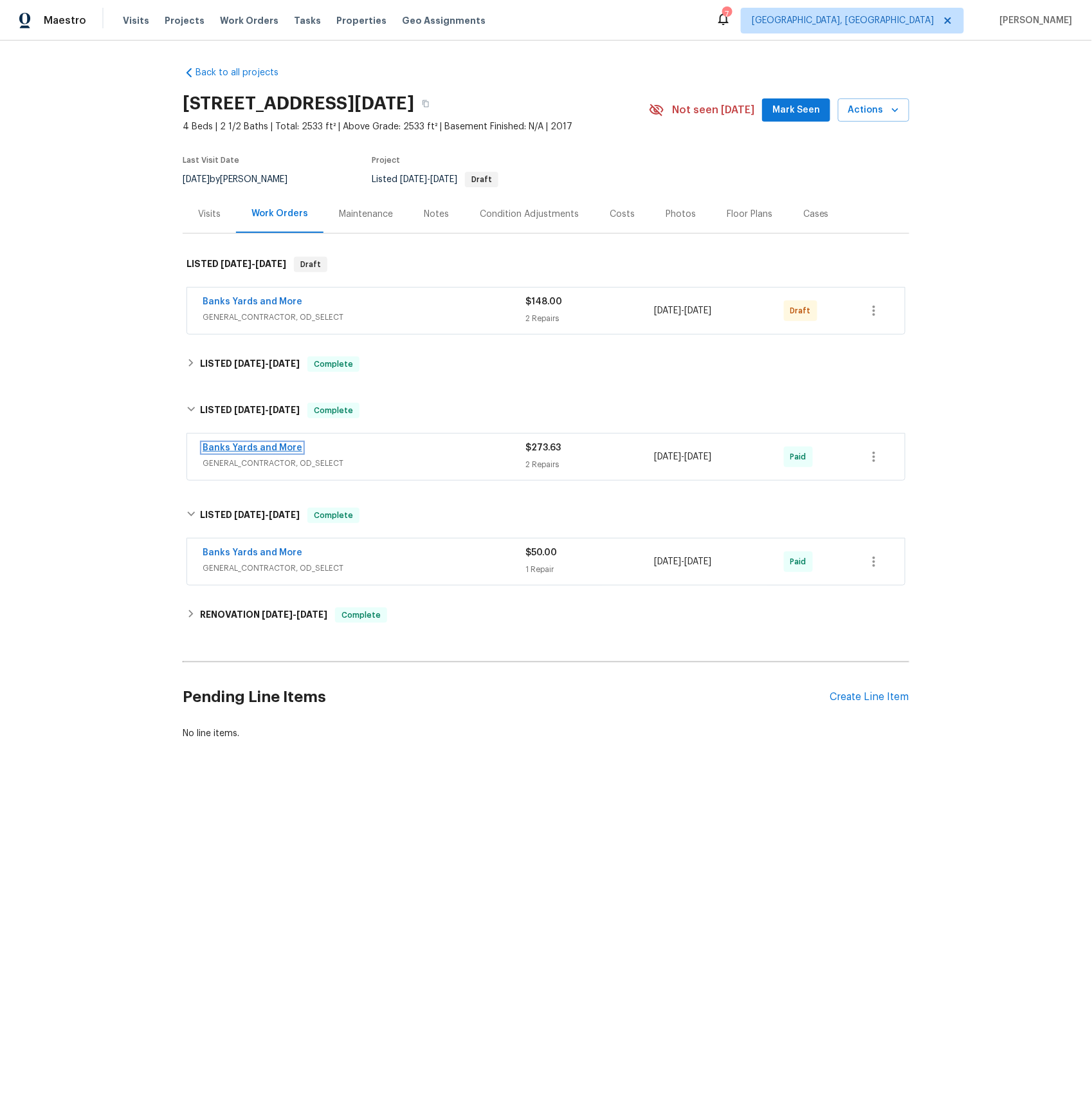
click at [242, 451] on link "Banks Yards and More" at bounding box center [253, 447] width 100 height 9
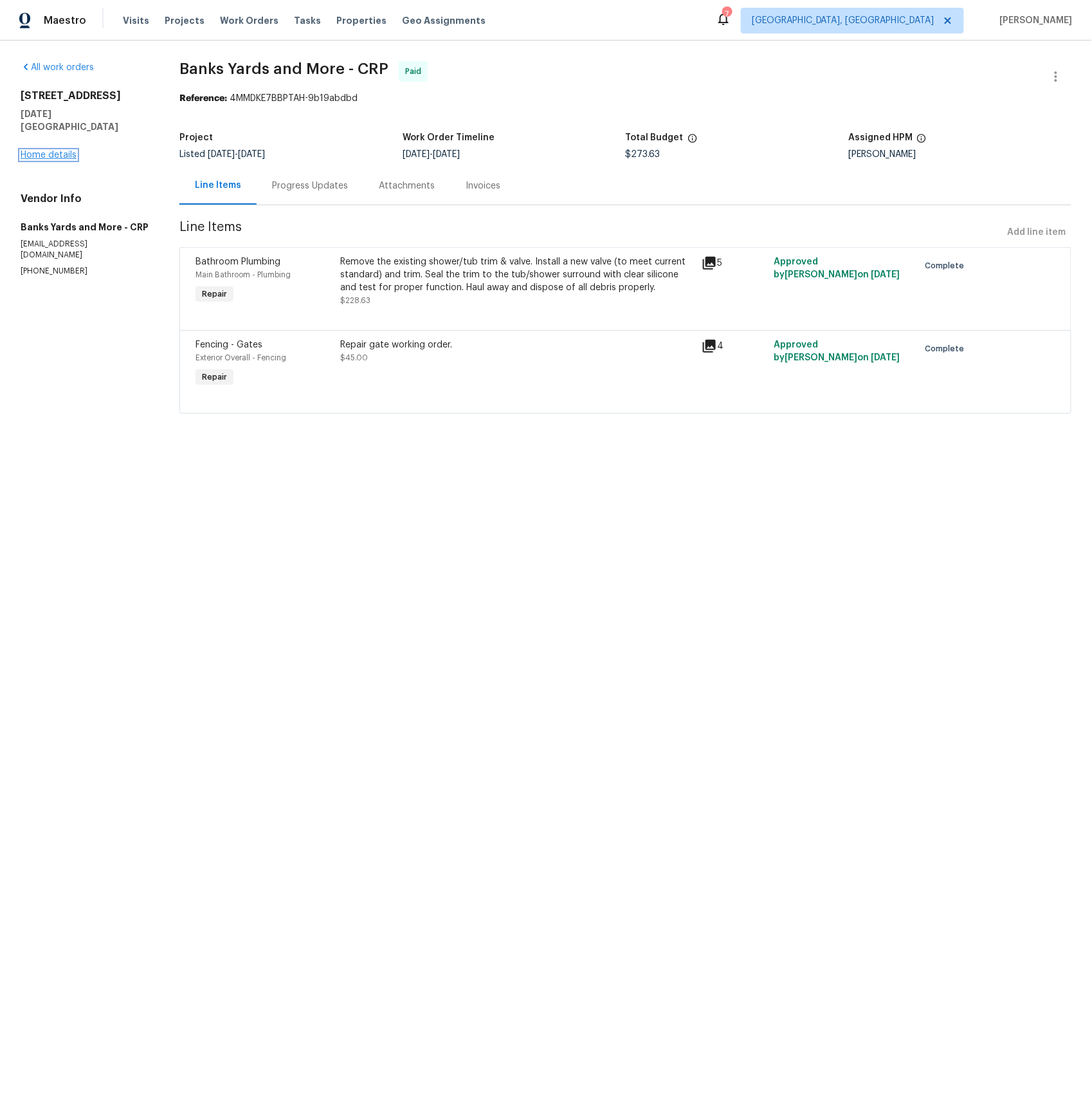
click at [58, 151] on link "Home details" at bounding box center [49, 155] width 56 height 9
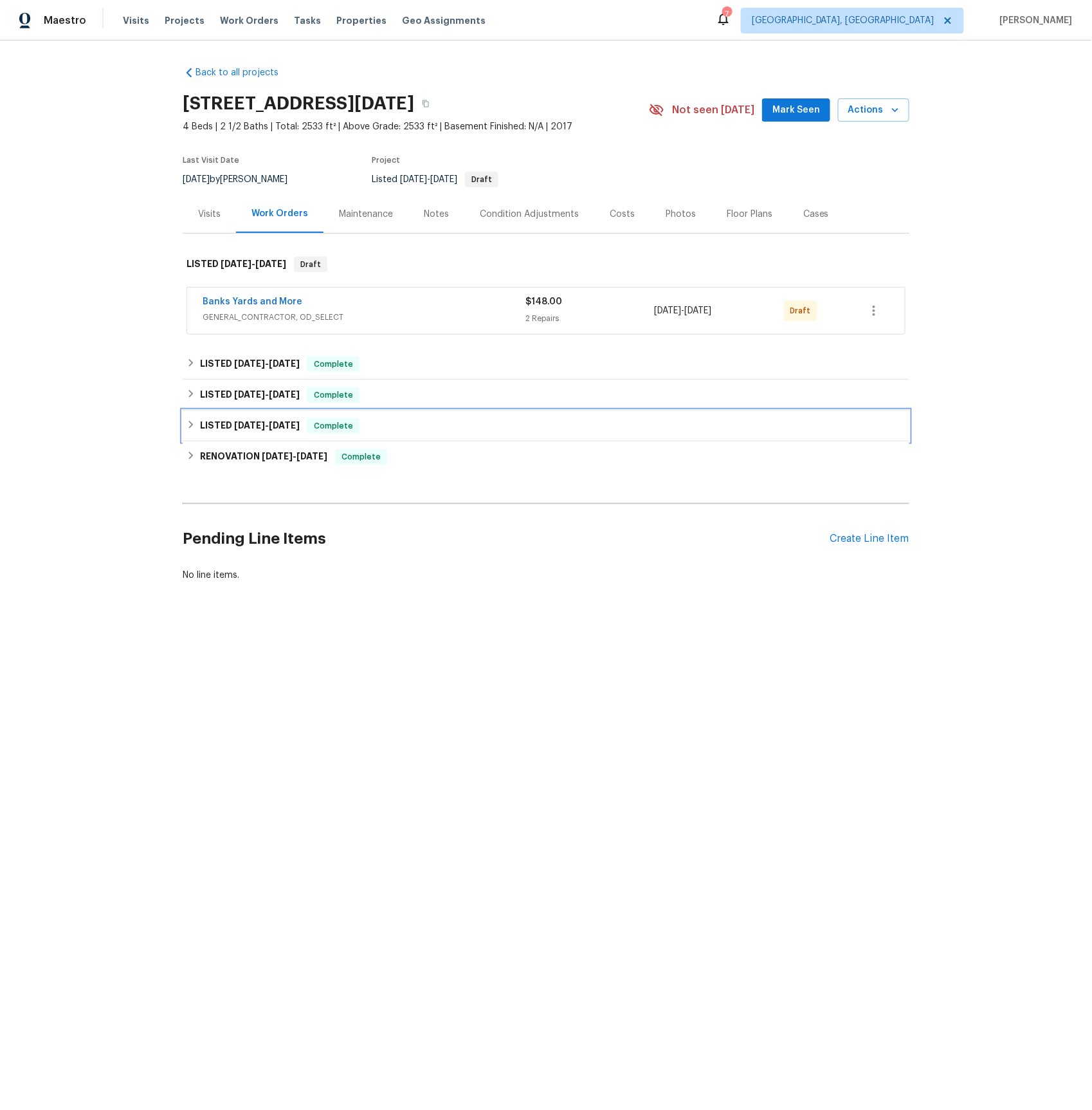
drag, startPoint x: 264, startPoint y: 424, endPoint x: 269, endPoint y: 431, distance: 8.6
click at [264, 424] on span "[DATE] - [DATE]" at bounding box center [267, 425] width 66 height 9
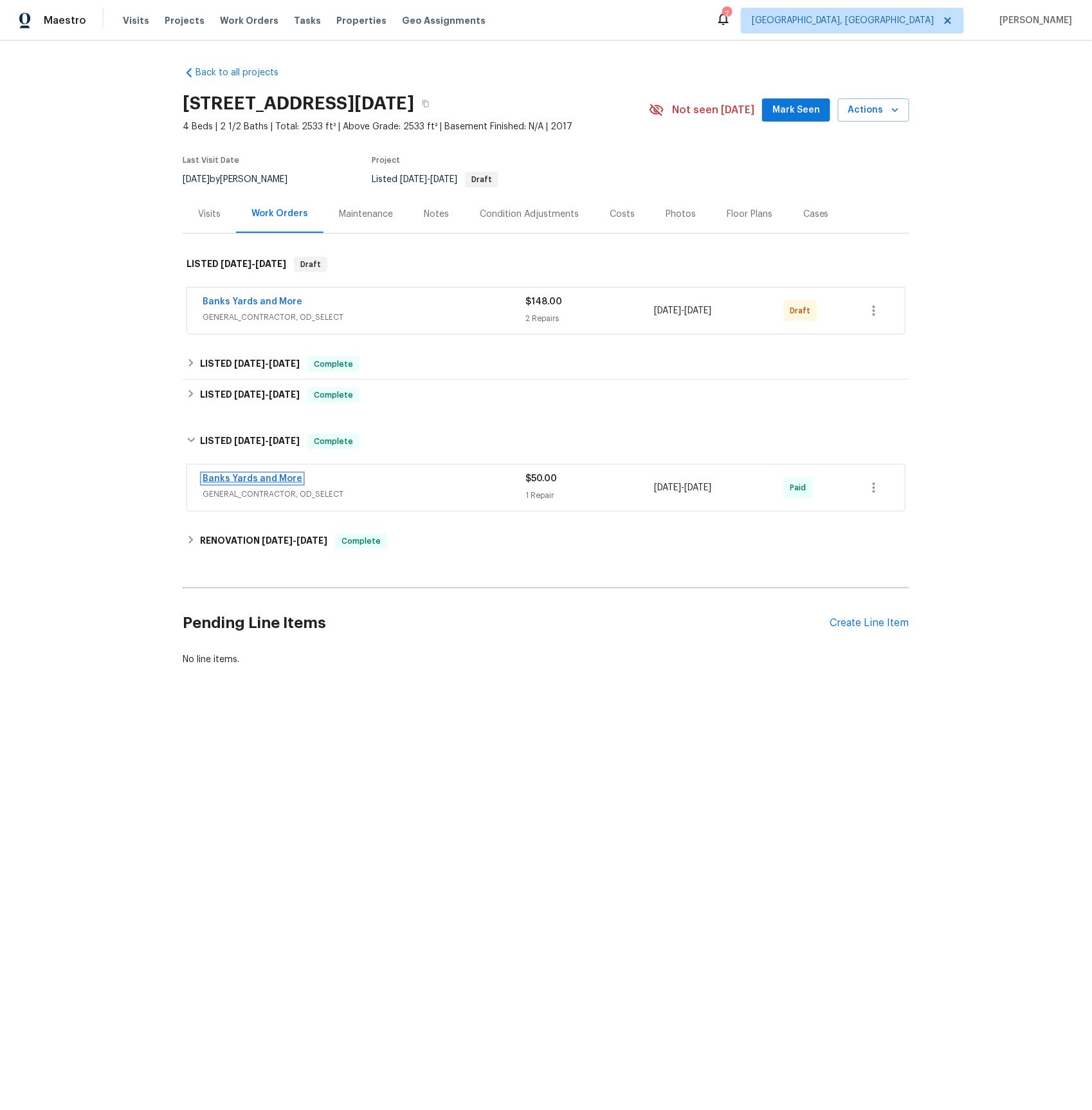
click at [255, 482] on link "Banks Yards and More" at bounding box center [253, 478] width 100 height 9
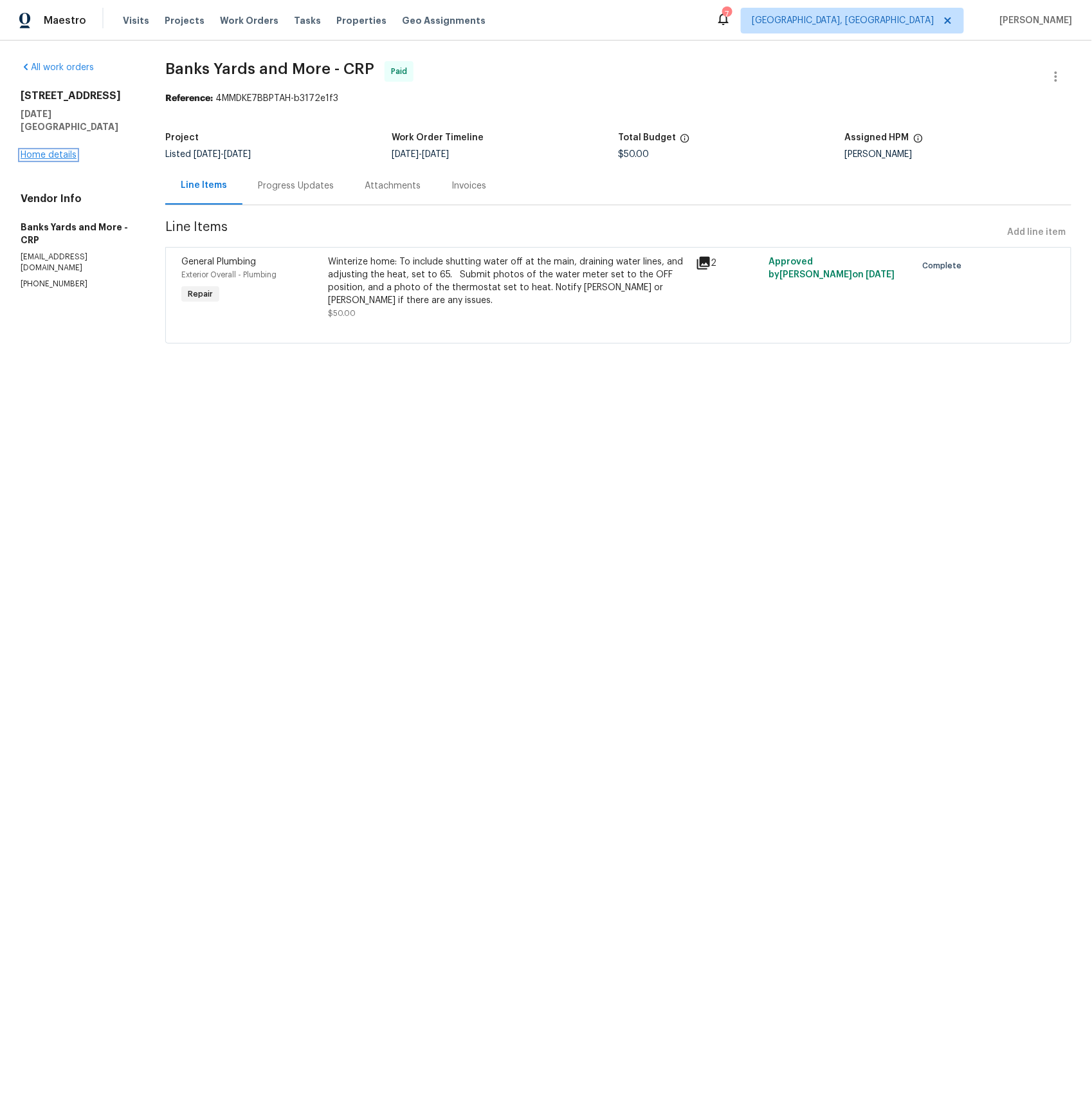
click at [57, 151] on link "Home details" at bounding box center [49, 155] width 56 height 9
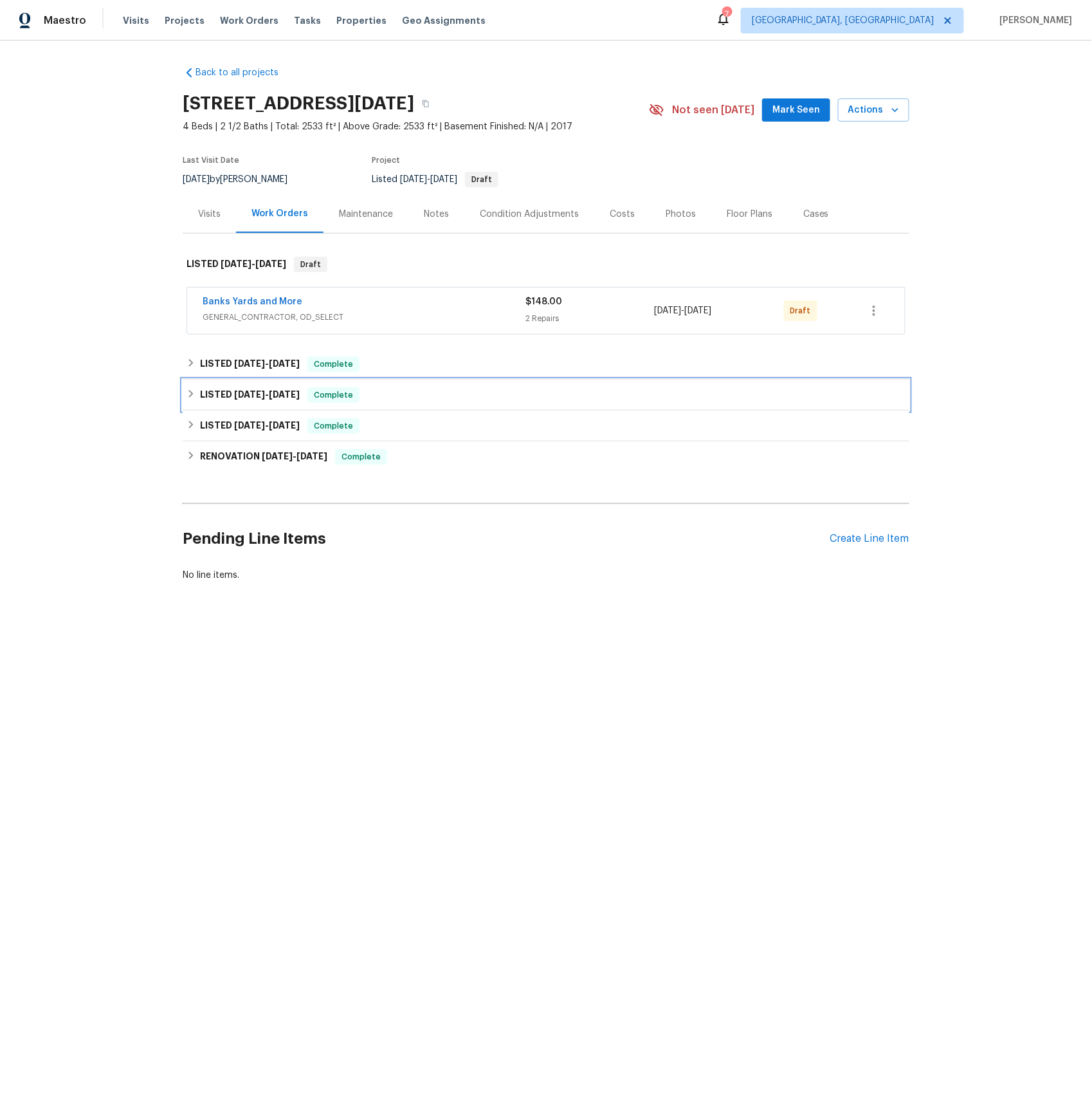
click at [210, 399] on h6 "LISTED [DATE] - [DATE]" at bounding box center [250, 395] width 100 height 16
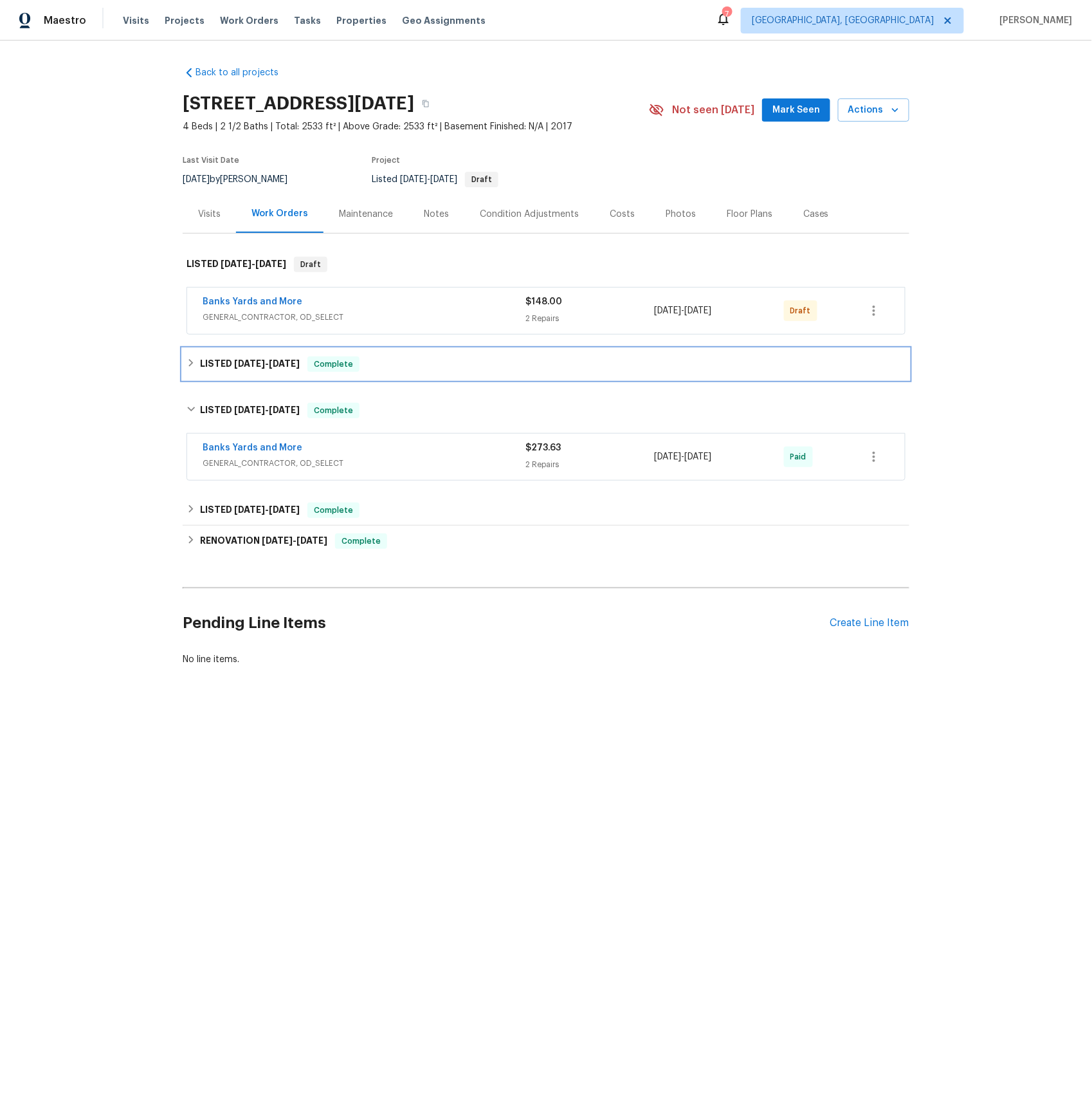
click at [234, 363] on span "[DATE]" at bounding box center [249, 363] width 31 height 9
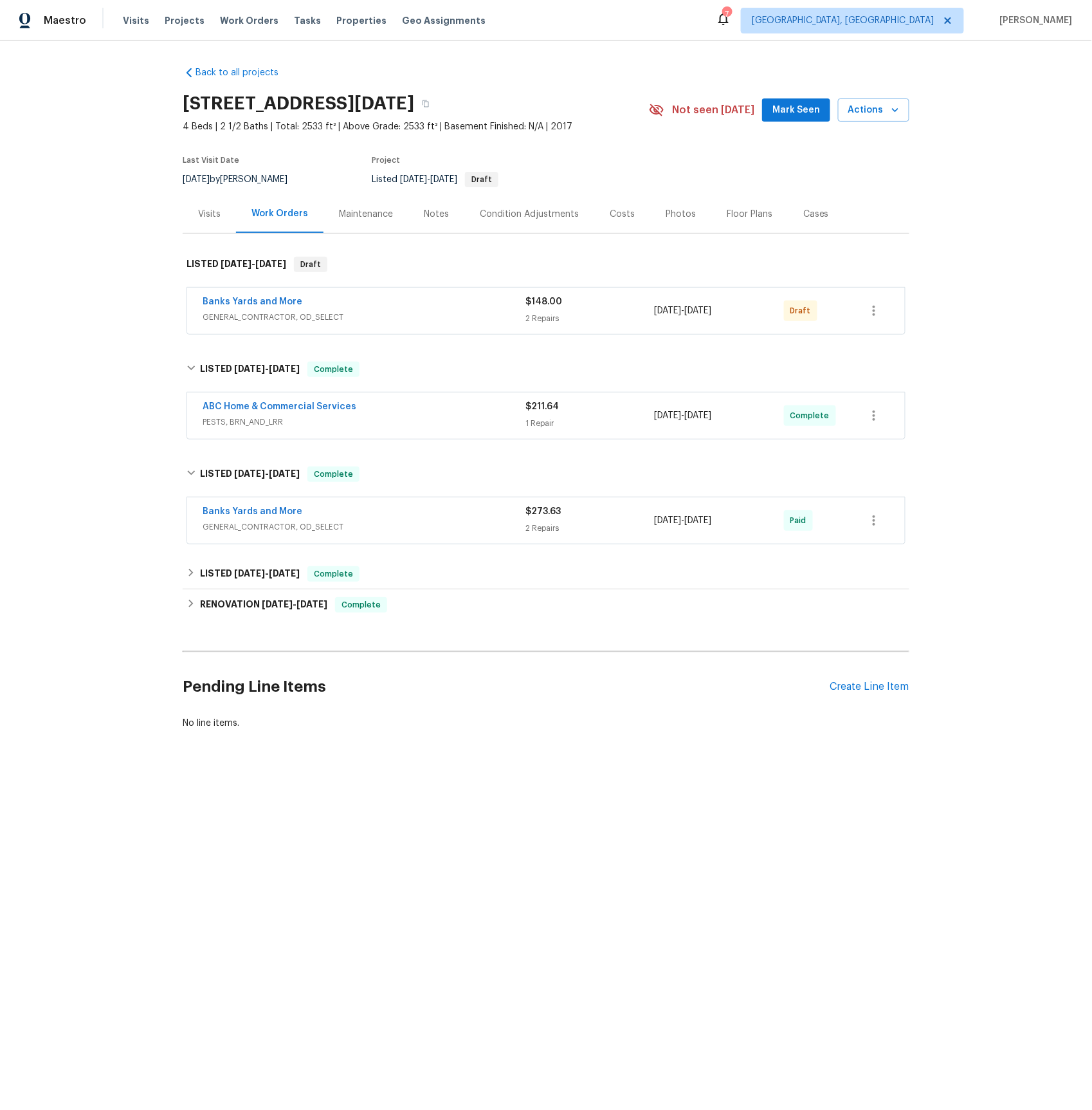
click at [252, 420] on span "PESTS, BRN_AND_LRR" at bounding box center [364, 422] width 323 height 13
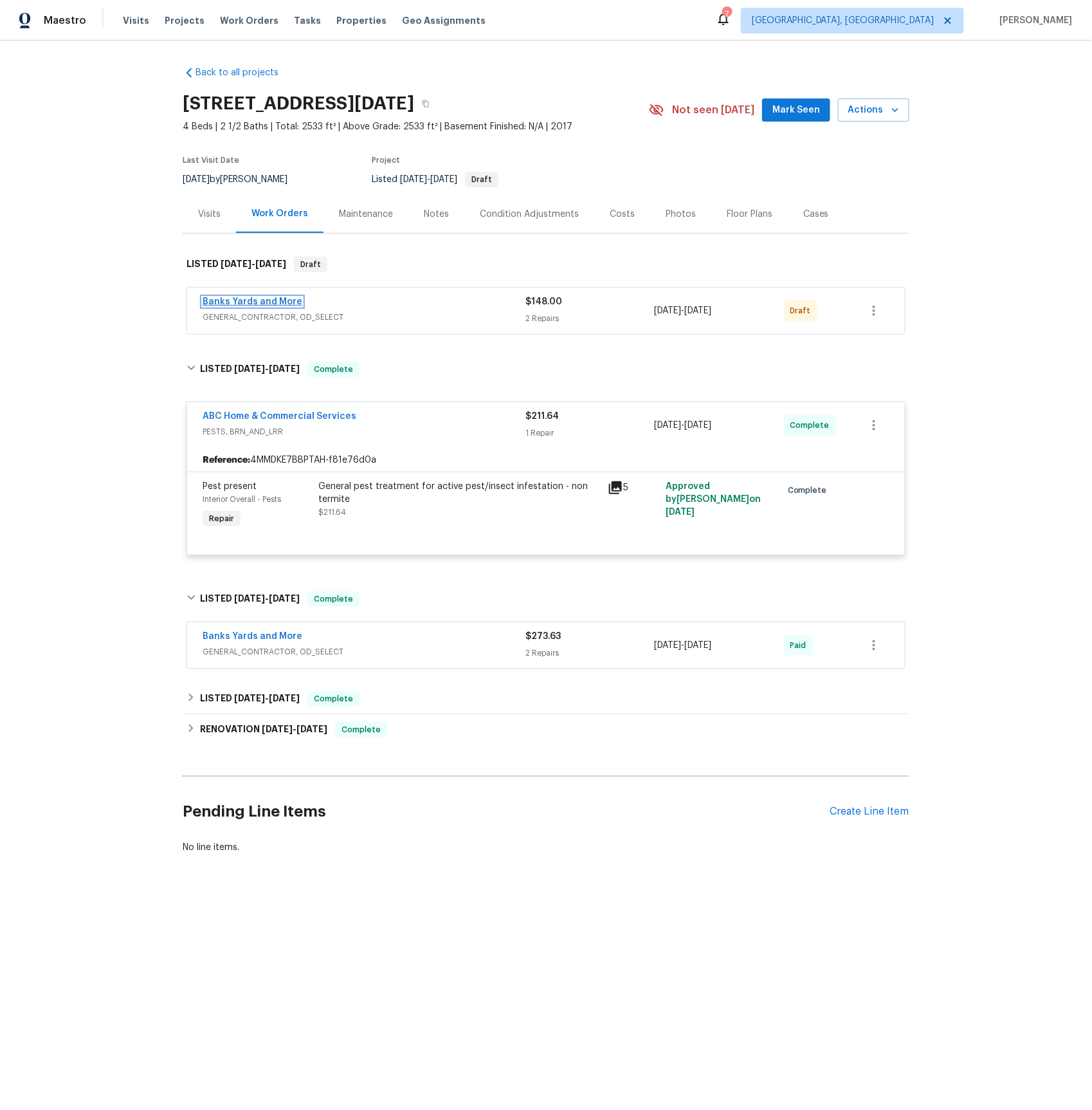
click at [240, 300] on link "Banks Yards and More" at bounding box center [253, 301] width 100 height 9
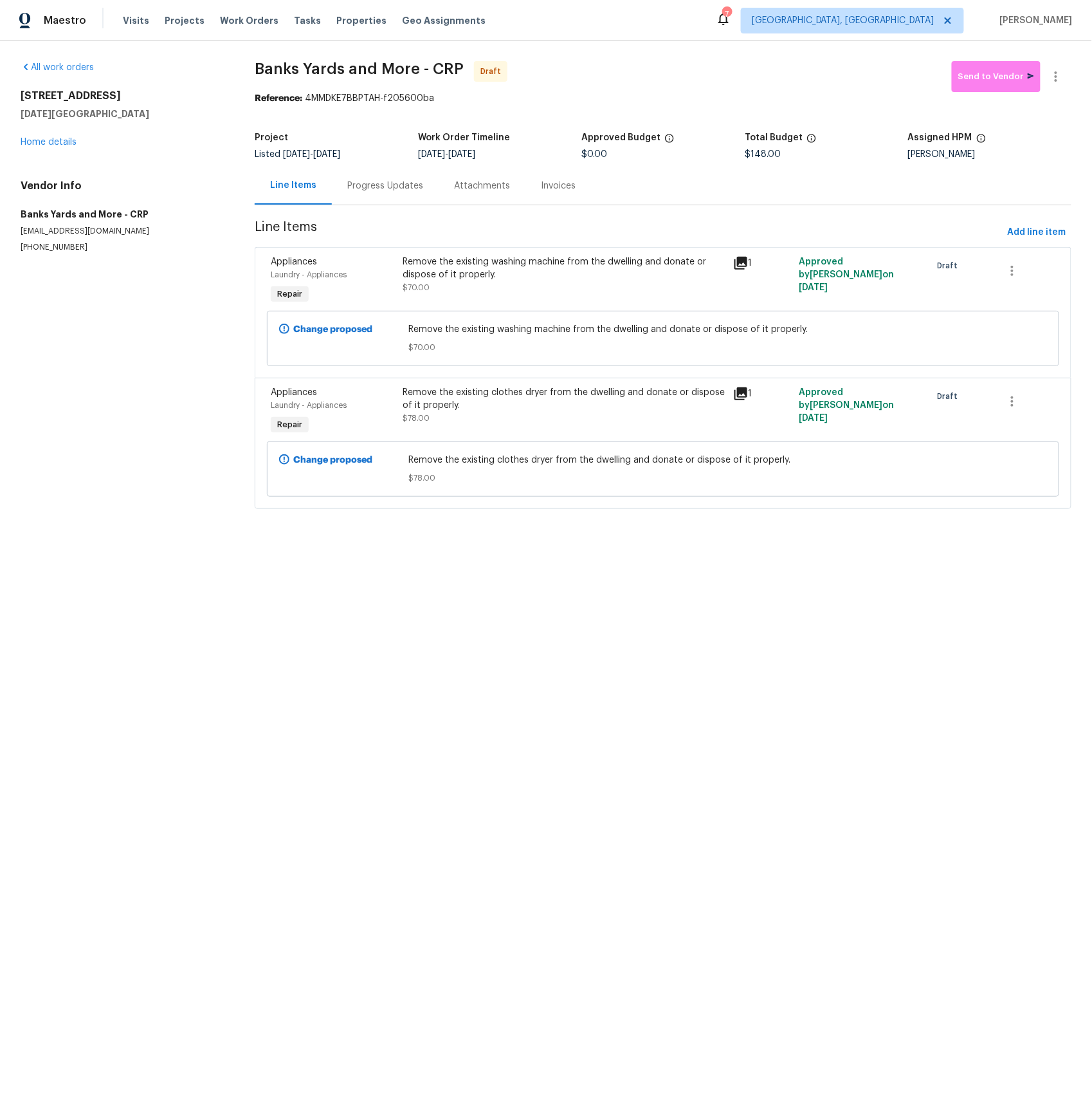
drag, startPoint x: 744, startPoint y: 262, endPoint x: 744, endPoint y: 290, distance: 28.0
click at [744, 262] on icon at bounding box center [741, 263] width 13 height 13
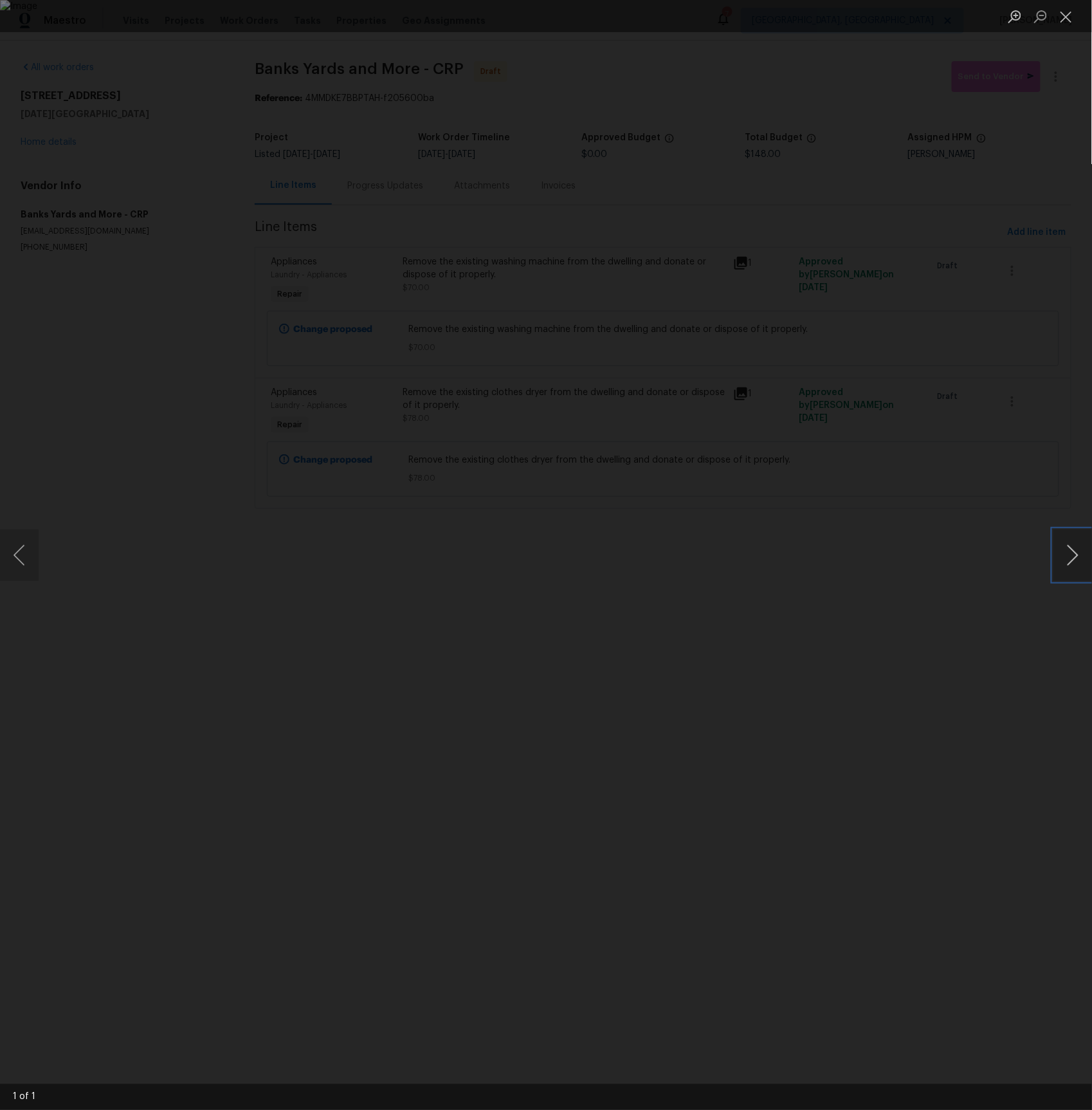
click at [1054, 548] on button "Next image" at bounding box center [1073, 555] width 38 height 51
drag, startPoint x: 1067, startPoint y: 22, endPoint x: 1017, endPoint y: 43, distance: 54.2
click at [1066, 22] on button "Close lightbox" at bounding box center [1067, 16] width 26 height 23
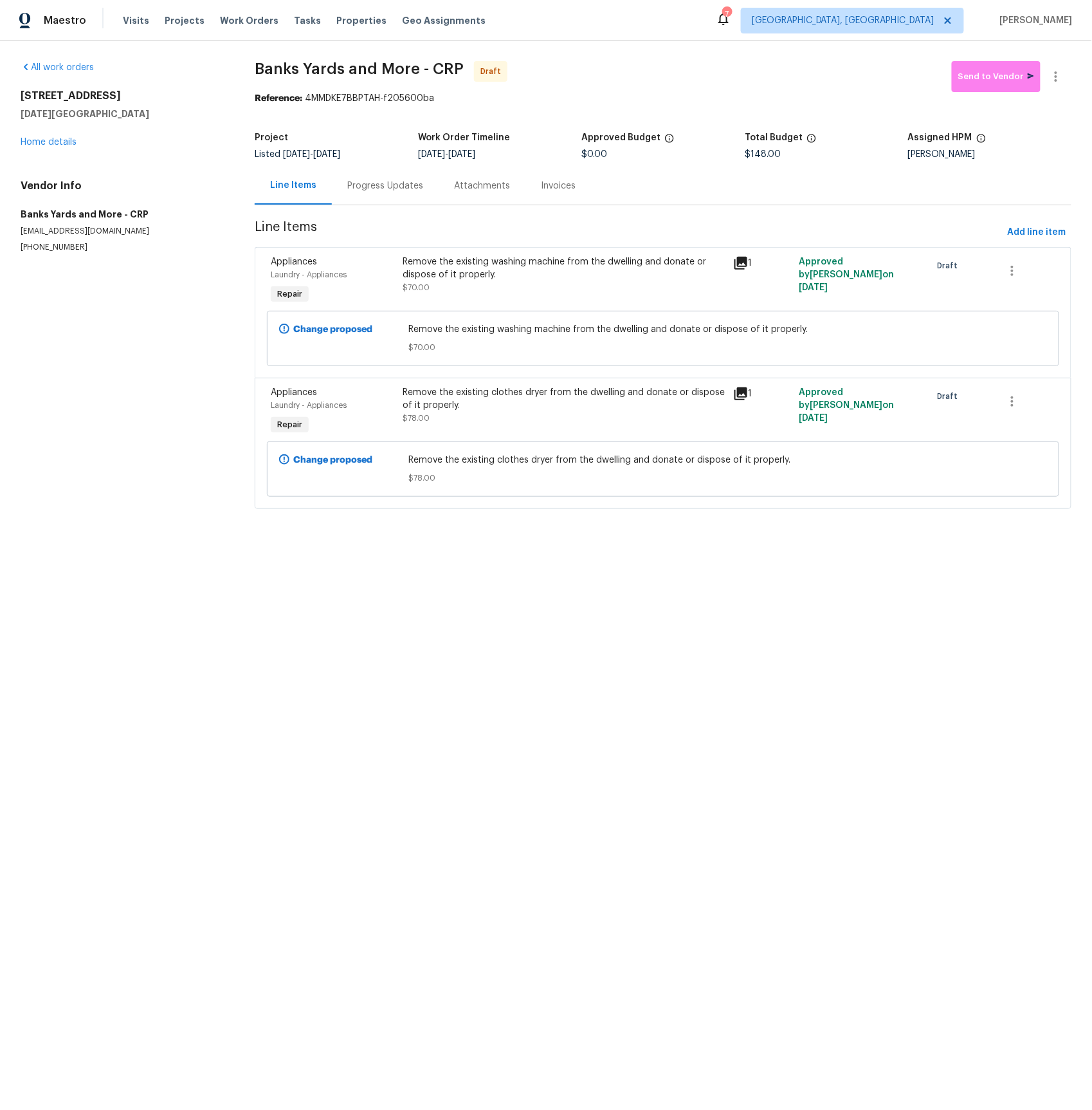
click at [472, 187] on div "Attachments" at bounding box center [482, 186] width 56 height 13
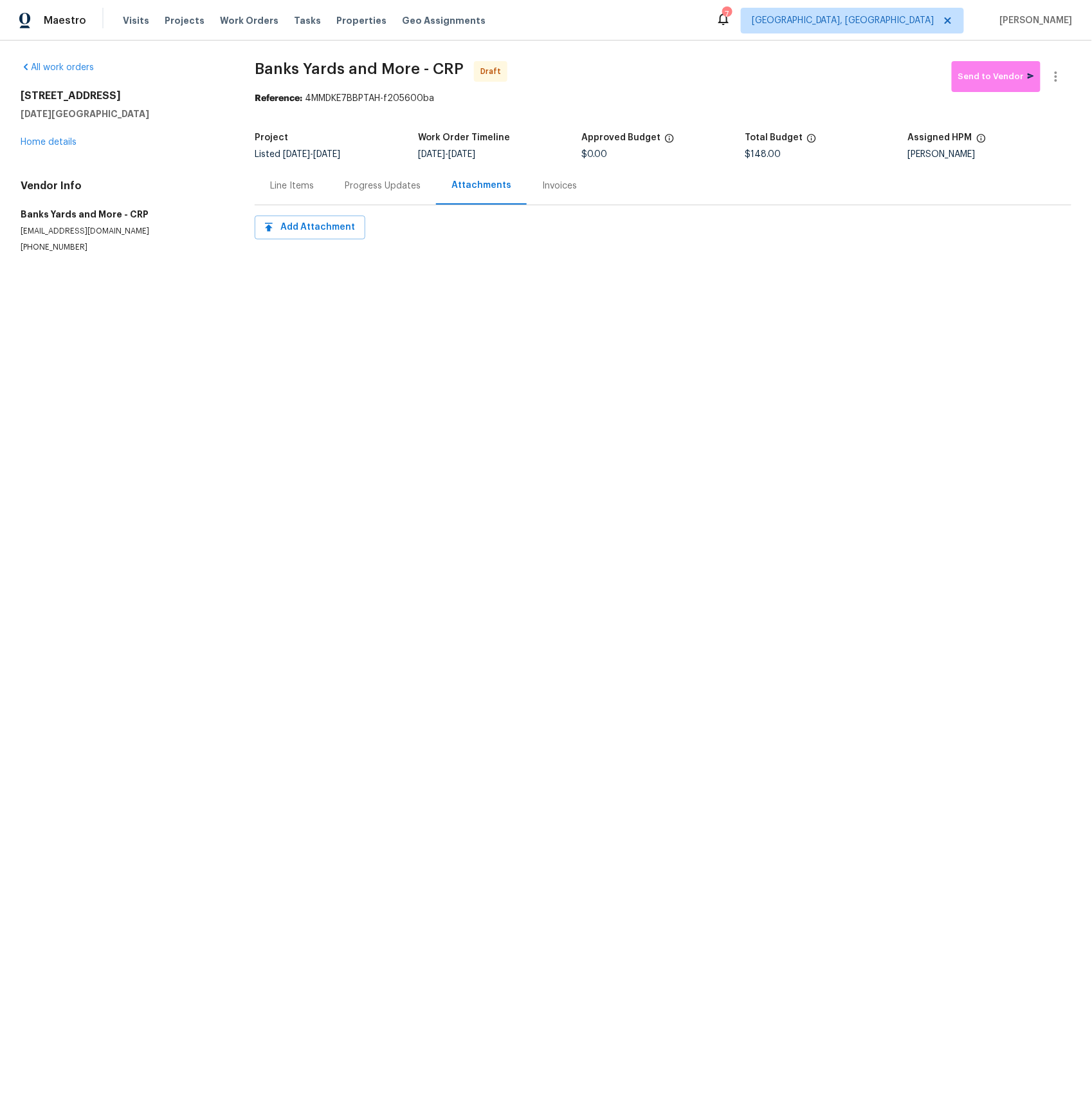
click at [378, 185] on div "Progress Updates" at bounding box center [383, 186] width 76 height 13
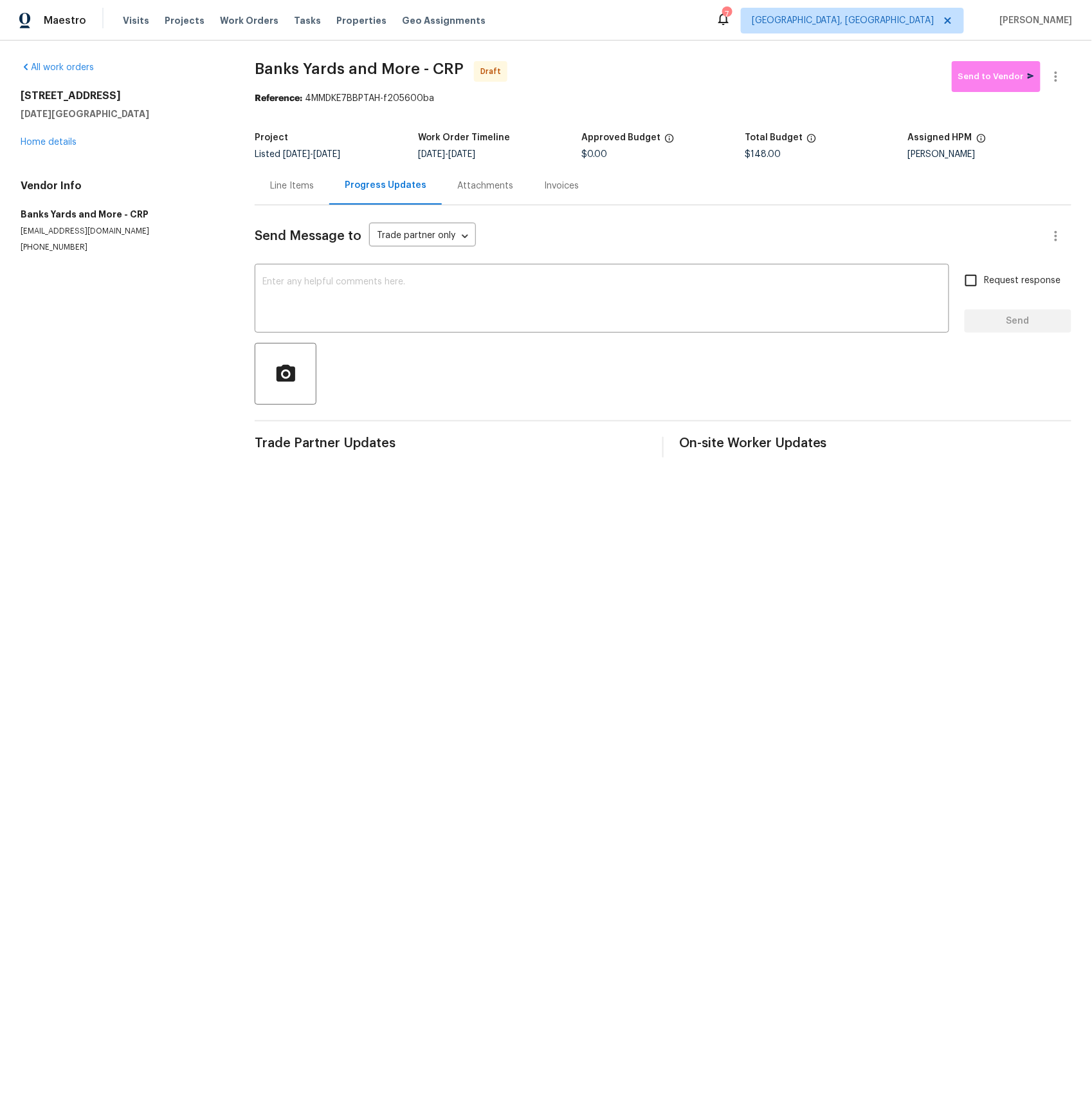
click at [301, 186] on div "Line Items" at bounding box center [292, 186] width 44 height 13
